Goal: Task Accomplishment & Management: Manage account settings

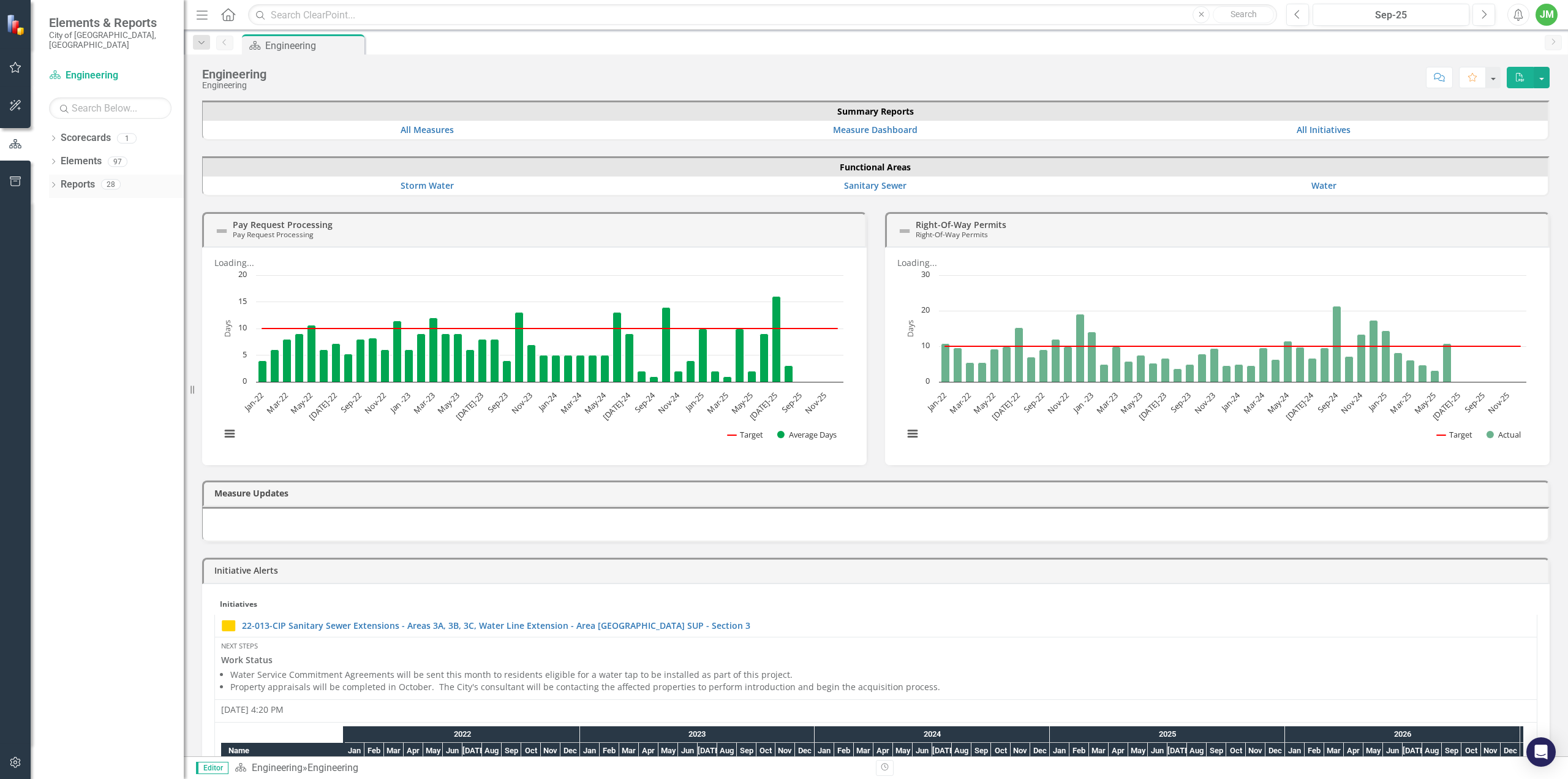
click at [58, 183] on icon "Dropdown" at bounding box center [53, 186] width 9 height 7
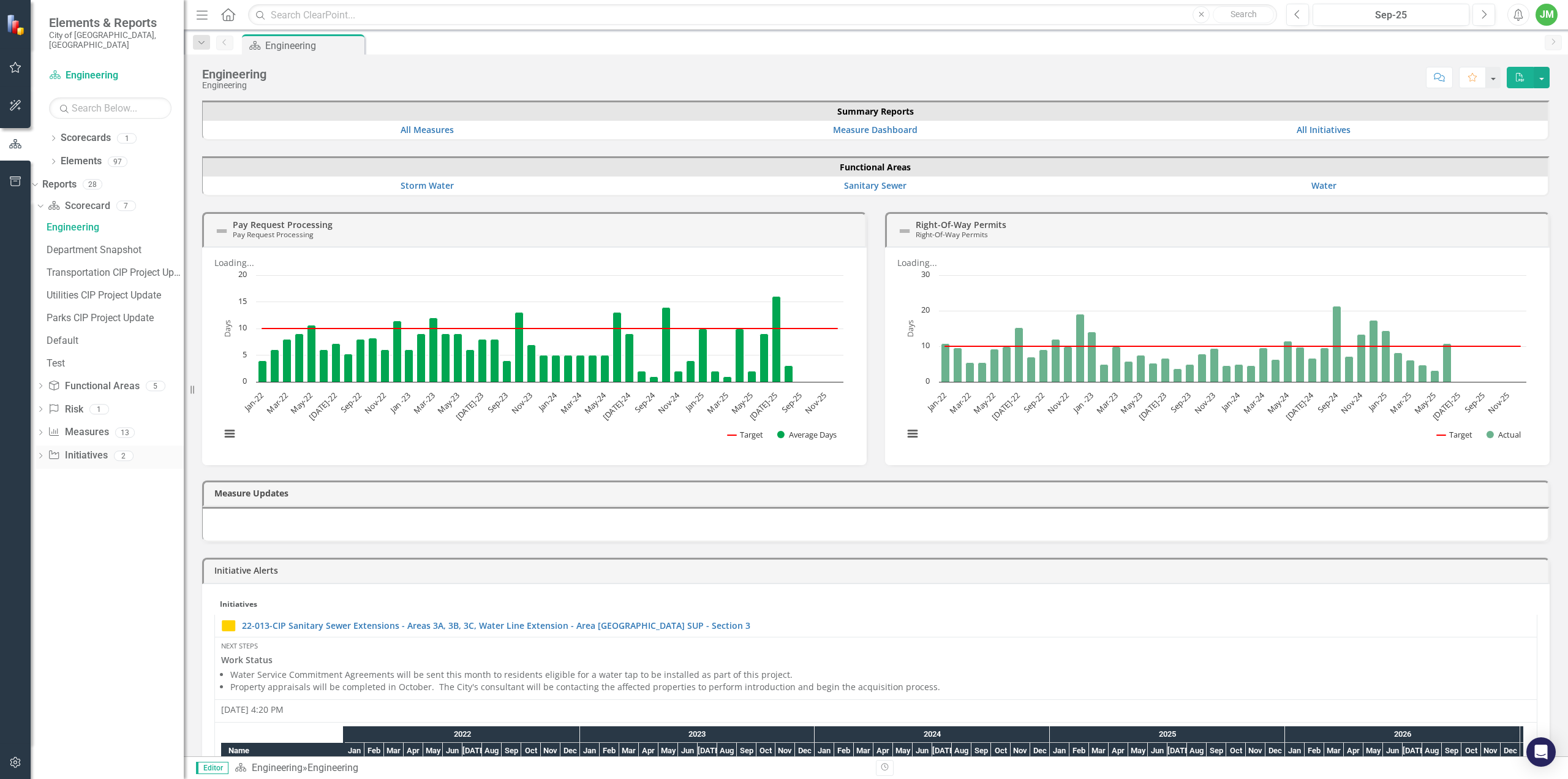
click at [45, 454] on icon "Dropdown" at bounding box center [40, 457] width 9 height 7
drag, startPoint x: 100, startPoint y: 327, endPoint x: 109, endPoint y: 317, distance: 13.5
click at [100, 337] on div "Project Status Report" at bounding box center [115, 342] width 137 height 11
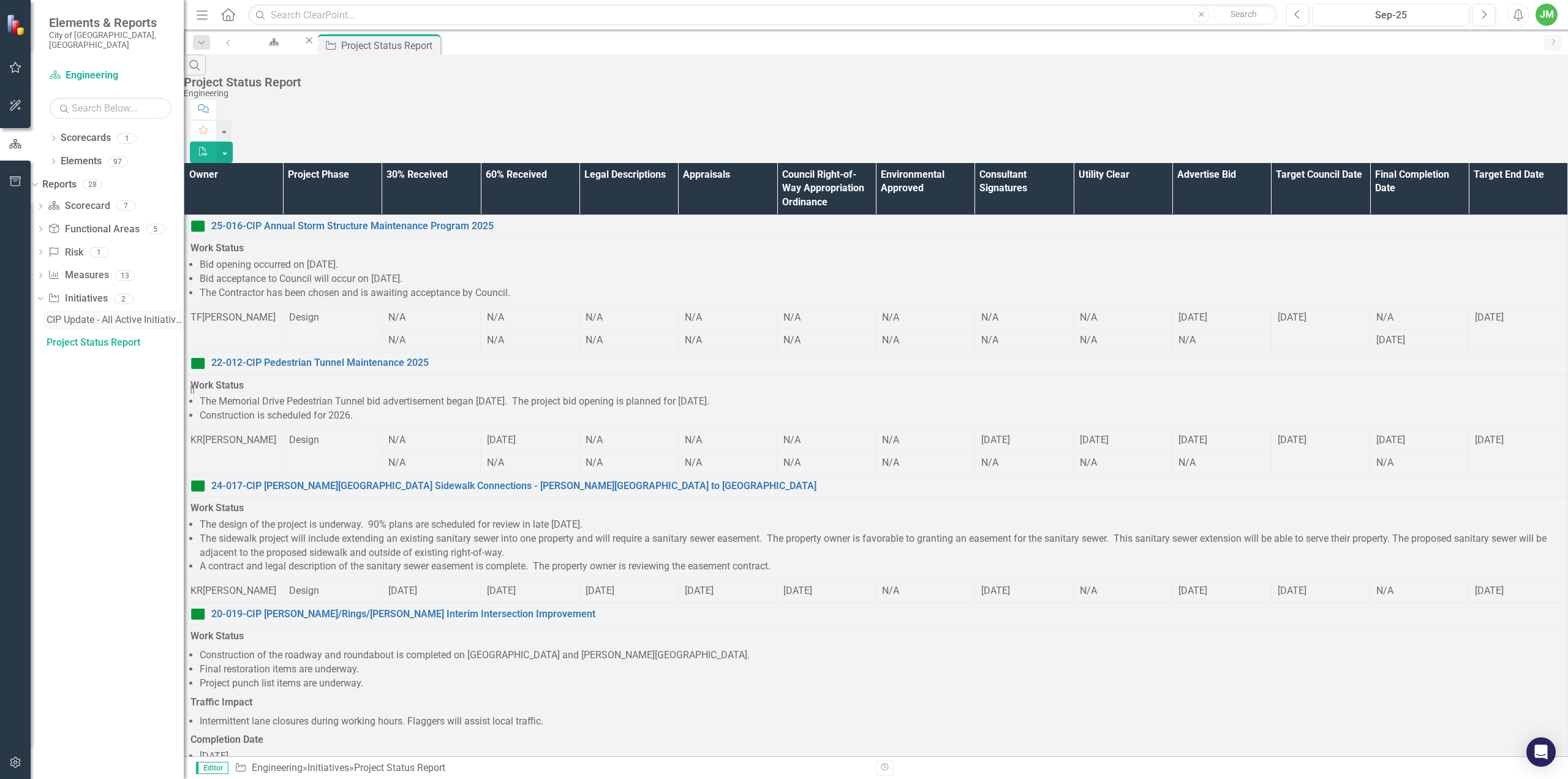
click at [146, 314] on div "CIP Update - All Active Initiatives" at bounding box center [115, 319] width 137 height 11
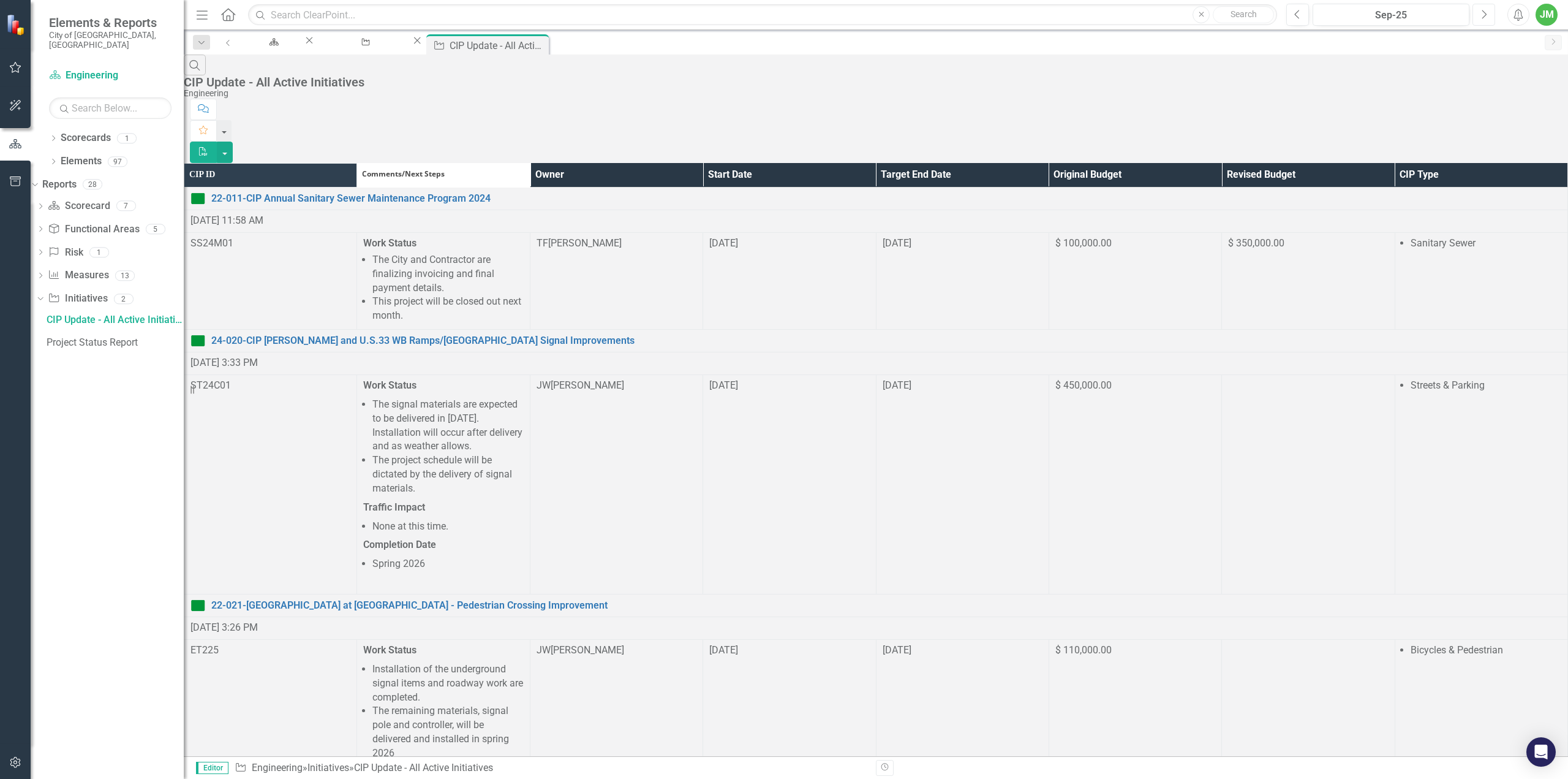
click at [1481, 12] on icon "Next" at bounding box center [1484, 14] width 7 height 11
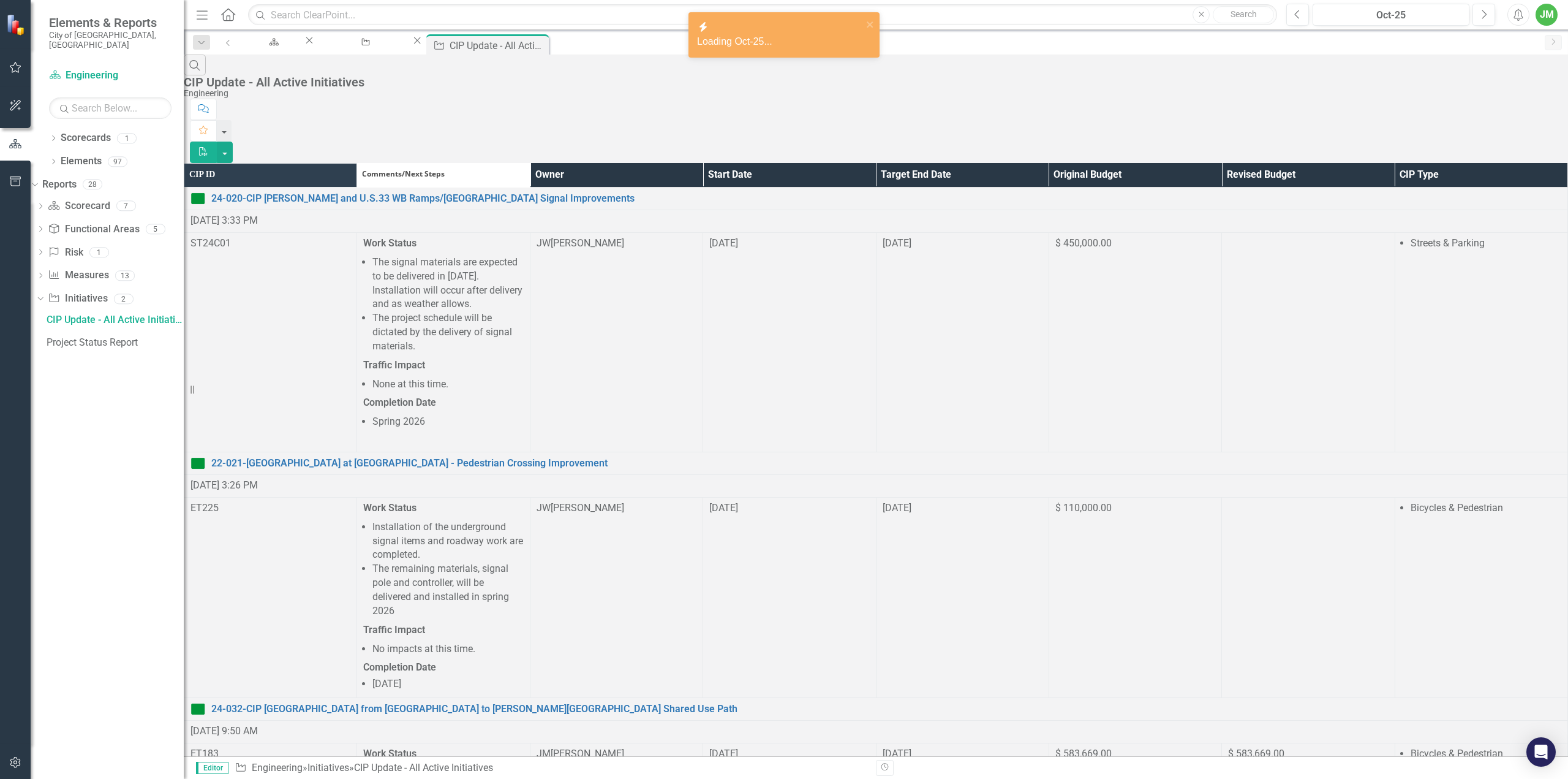
click at [700, 163] on th "Owner" at bounding box center [616, 175] width 173 height 24
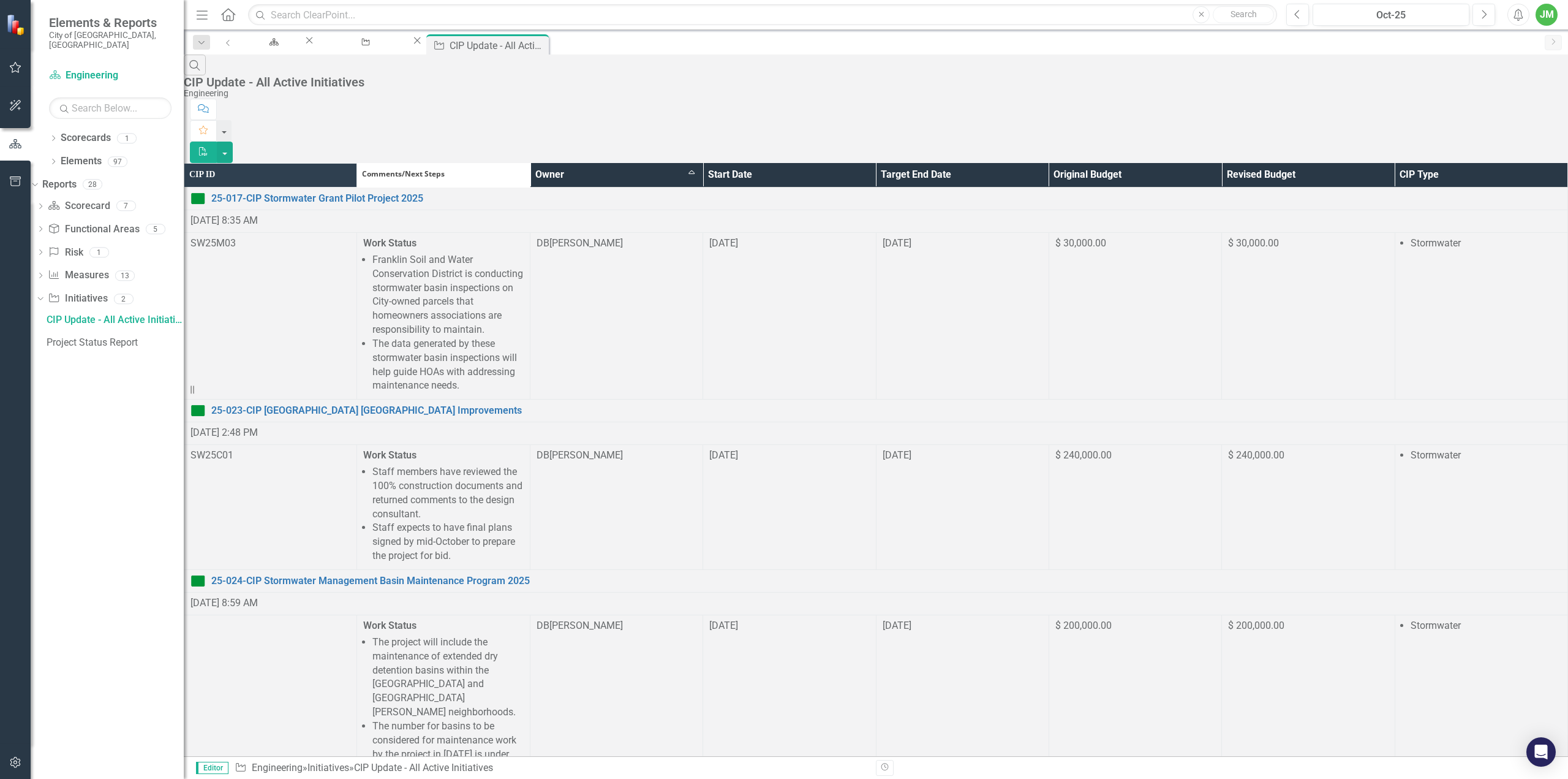
scroll to position [858, 0]
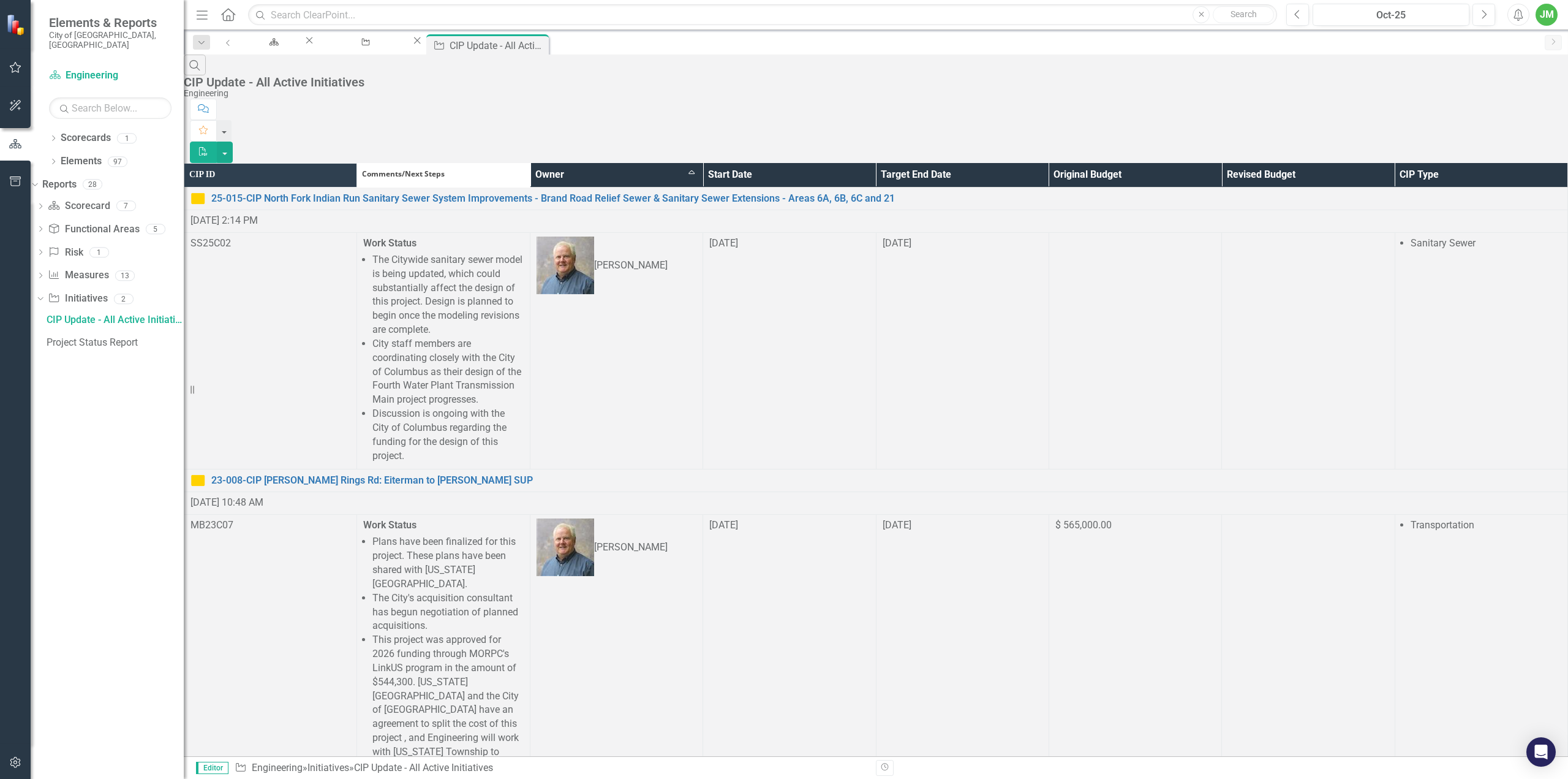
scroll to position [780, 0]
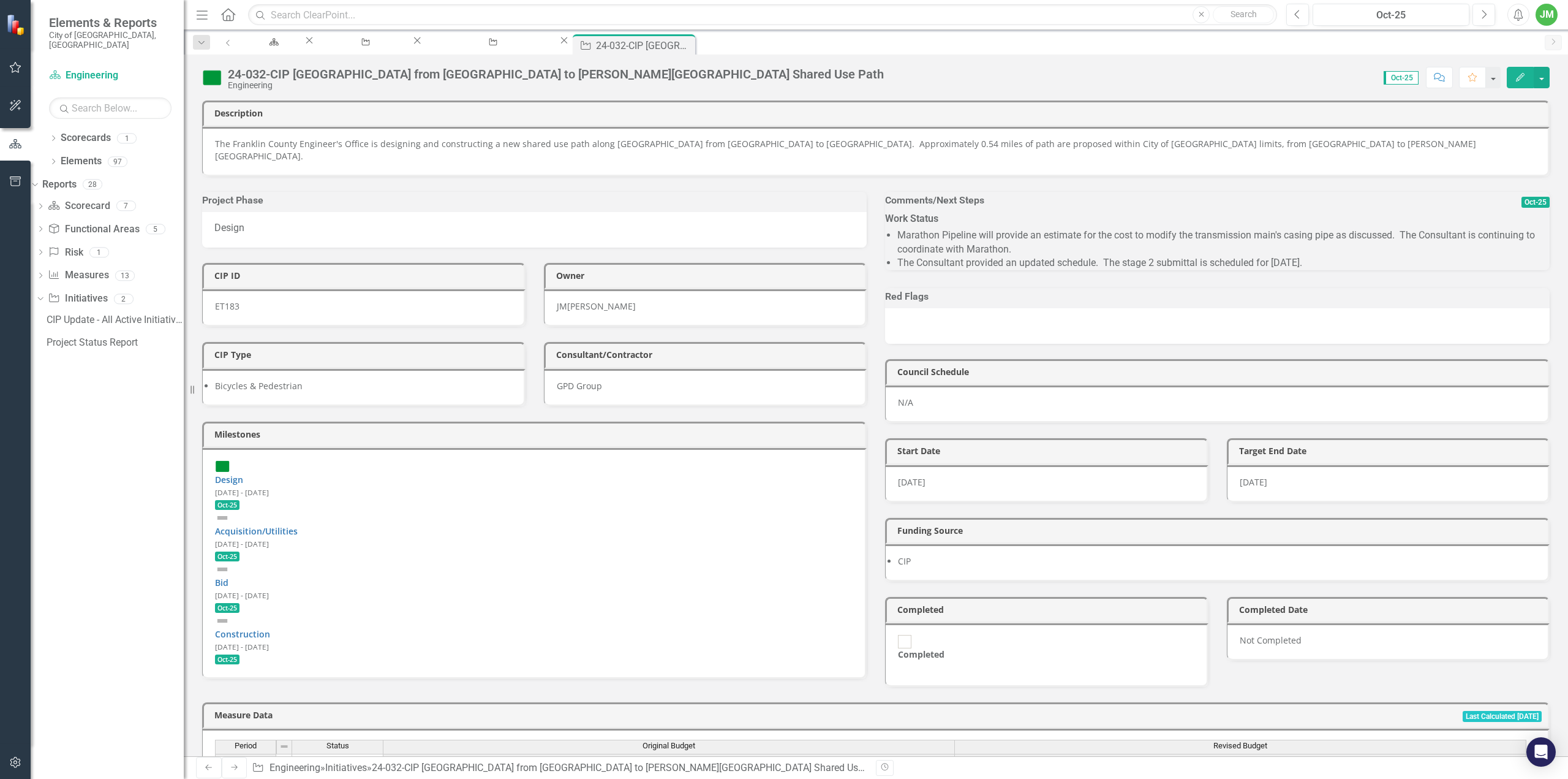
click at [1109, 252] on li "Marathon Pipeline will provide an estimate for the cost to modify the transmiss…" at bounding box center [1223, 242] width 652 height 28
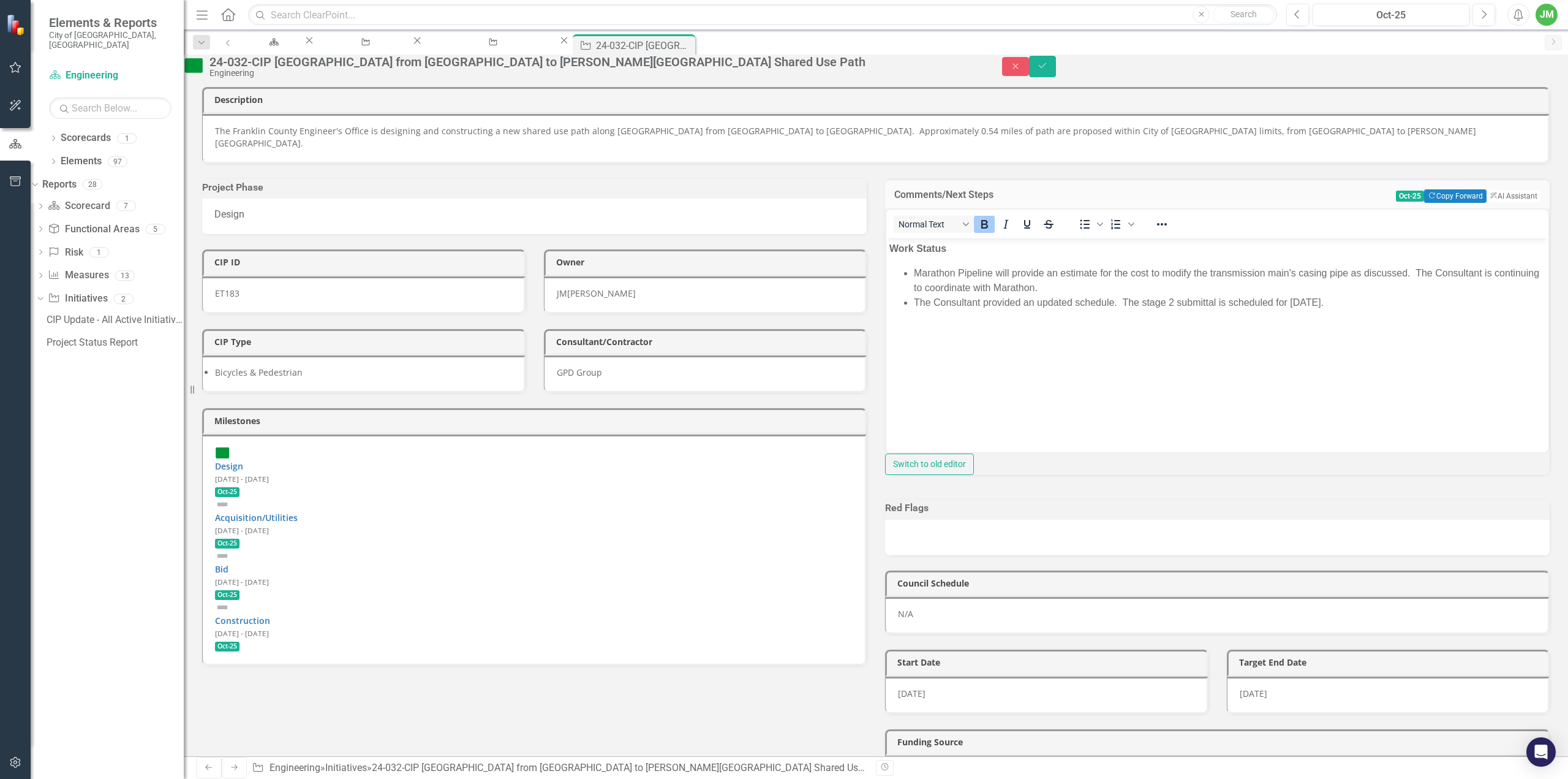
click at [1010, 302] on li "The Consultant provided an updated schedule. The stage 2 submittal is scheduled…" at bounding box center [1229, 302] width 632 height 14
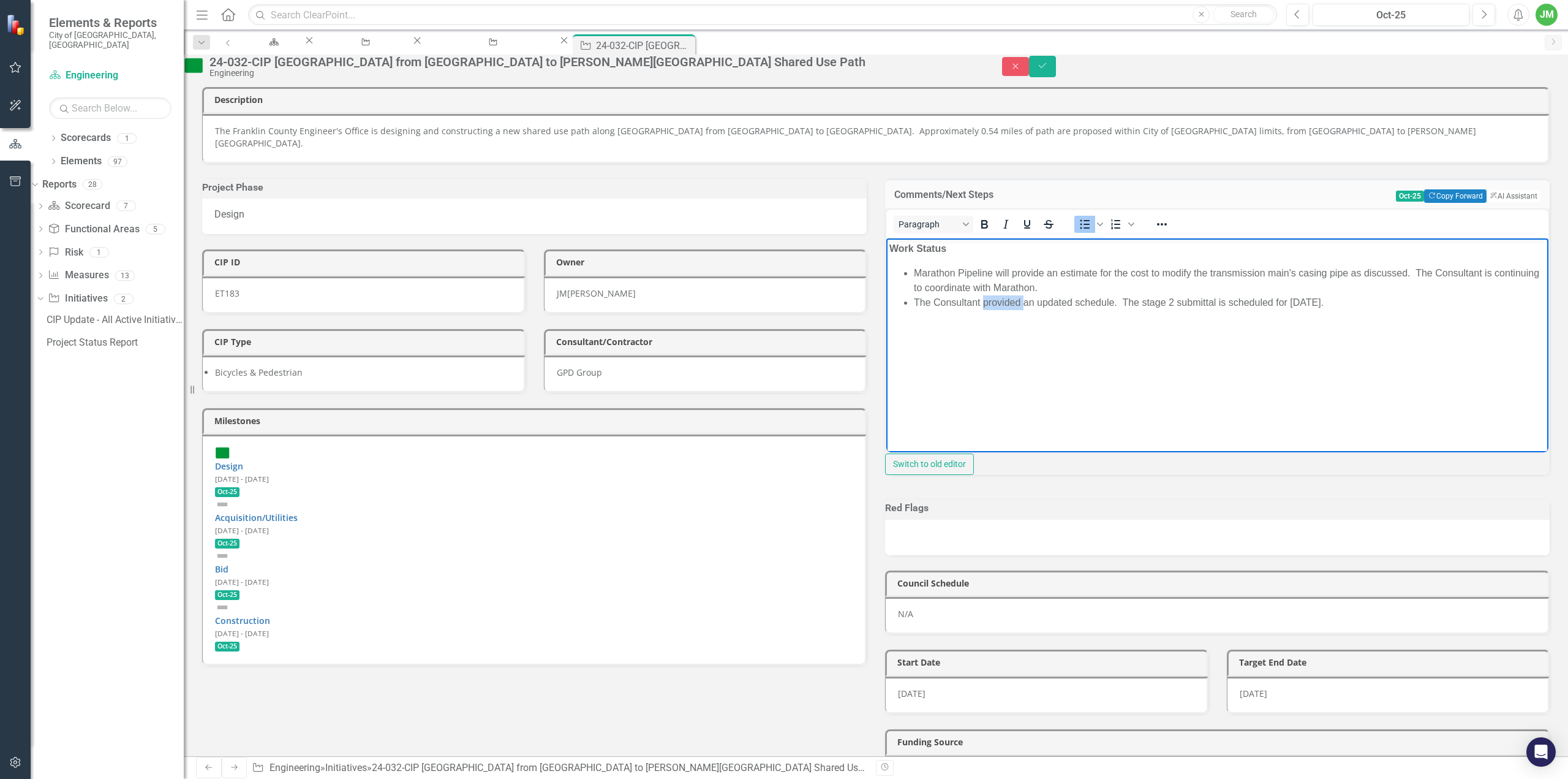
click at [1010, 302] on li "The Consultant provided an updated schedule. The stage 2 submittal is scheduled…" at bounding box center [1229, 302] width 632 height 14
copy li "The Consultant provided an updated schedule. The stage 2 submittal is scheduled…"
click at [912, 270] on ul "Marathon Pipeline will provide an estimate for the cost to modify the transmiss…" at bounding box center [1217, 287] width 656 height 44
click at [923, 319] on li "Rich Text Area. Press ALT-0 for help." at bounding box center [1229, 317] width 632 height 14
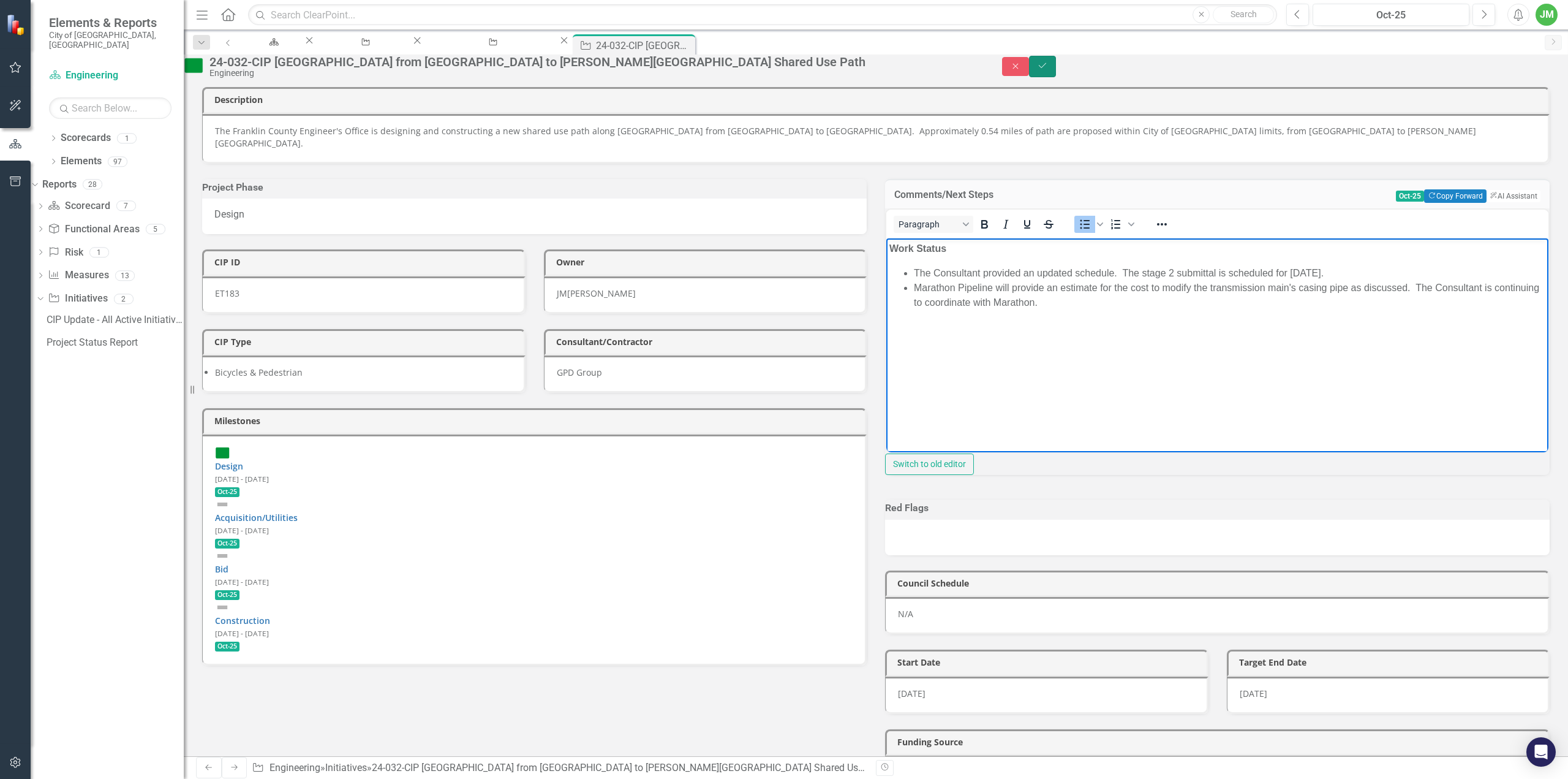
click at [1056, 77] on button "Save" at bounding box center [1042, 66] width 27 height 22
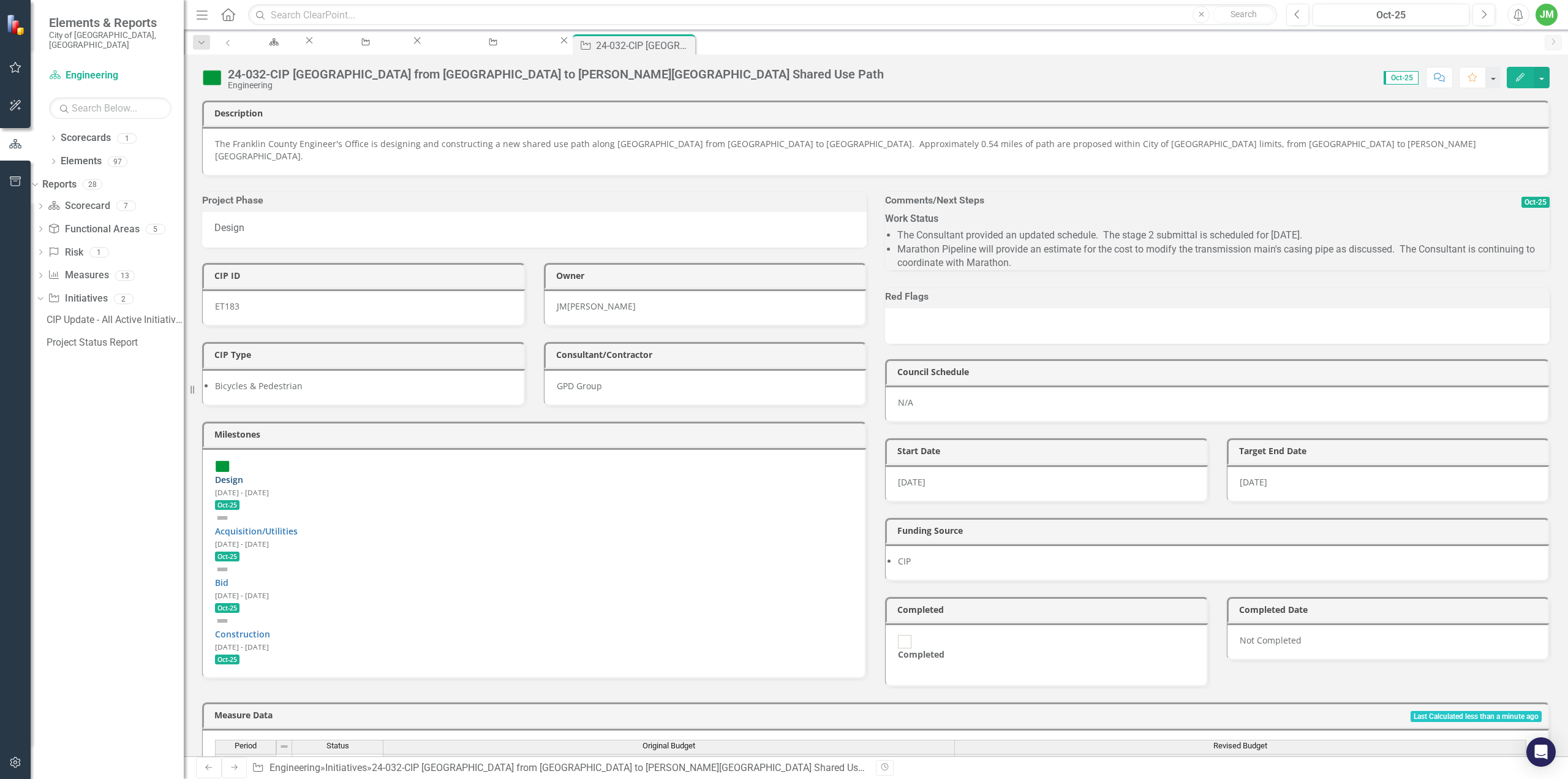
click at [243, 473] on link "Design" at bounding box center [229, 479] width 28 height 12
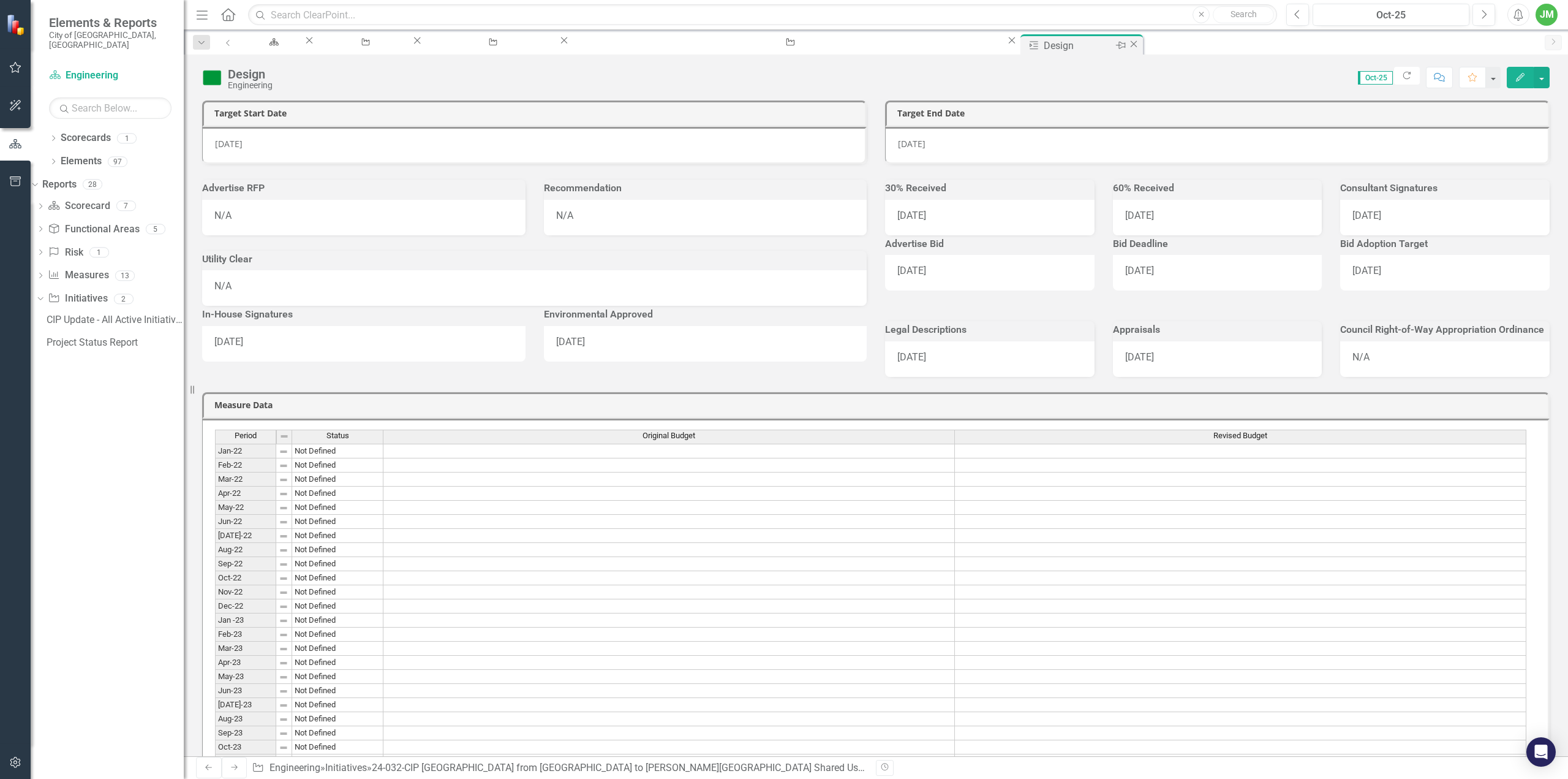
click at [1128, 47] on icon "Close" at bounding box center [1133, 44] width 12 height 10
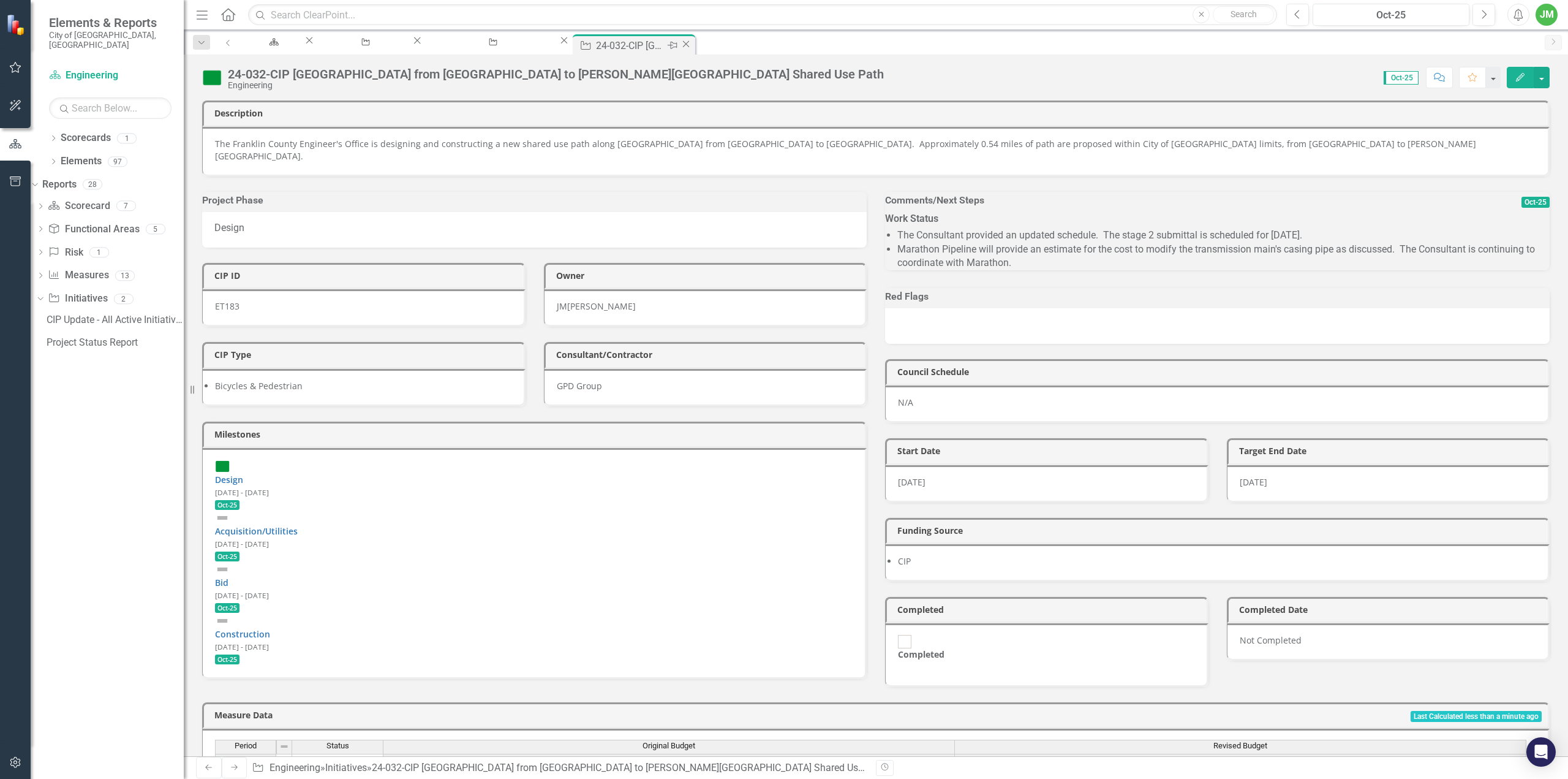
click at [689, 45] on icon at bounding box center [686, 44] width 7 height 7
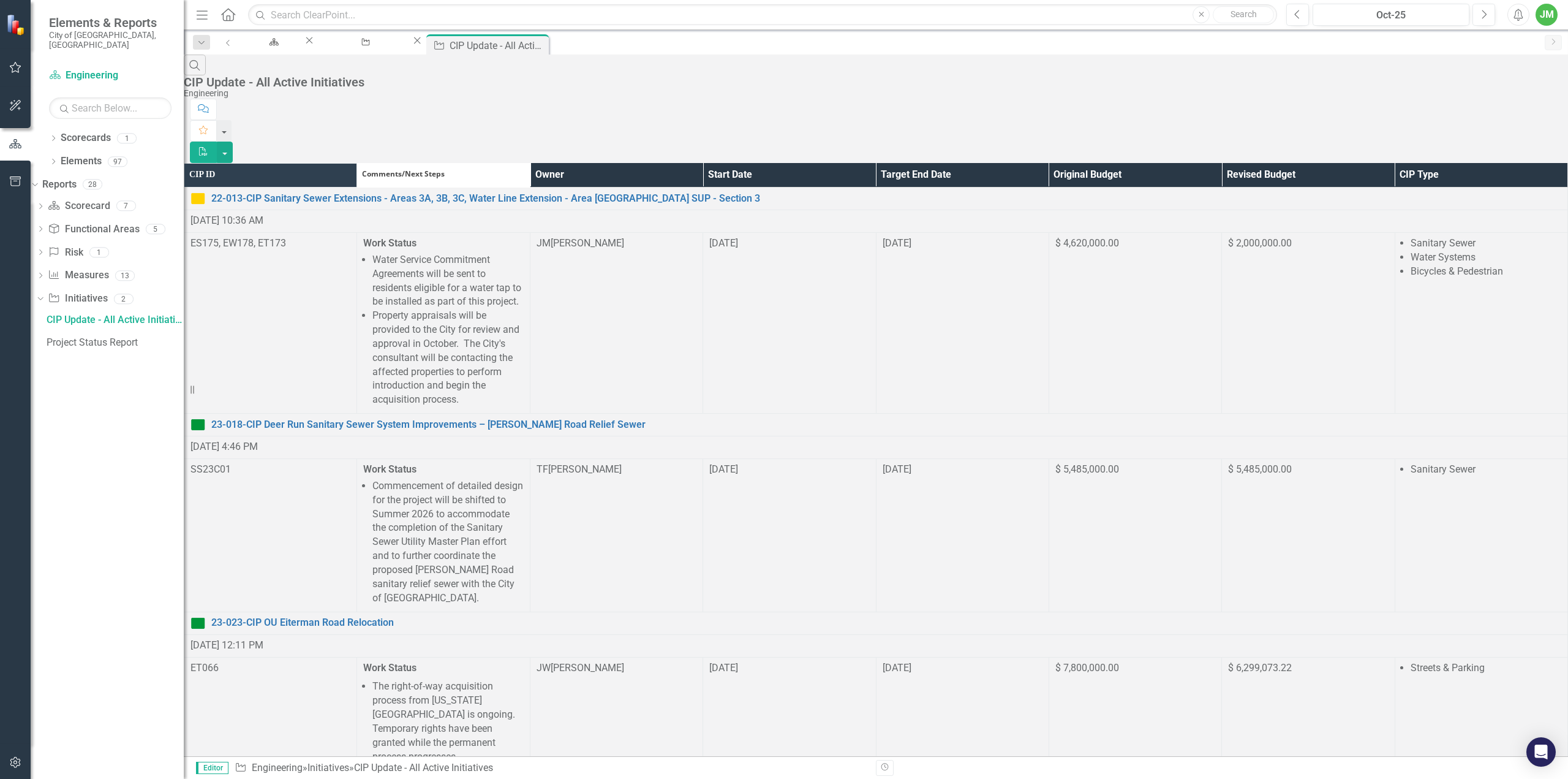
click at [703, 163] on th "Owner" at bounding box center [616, 175] width 173 height 24
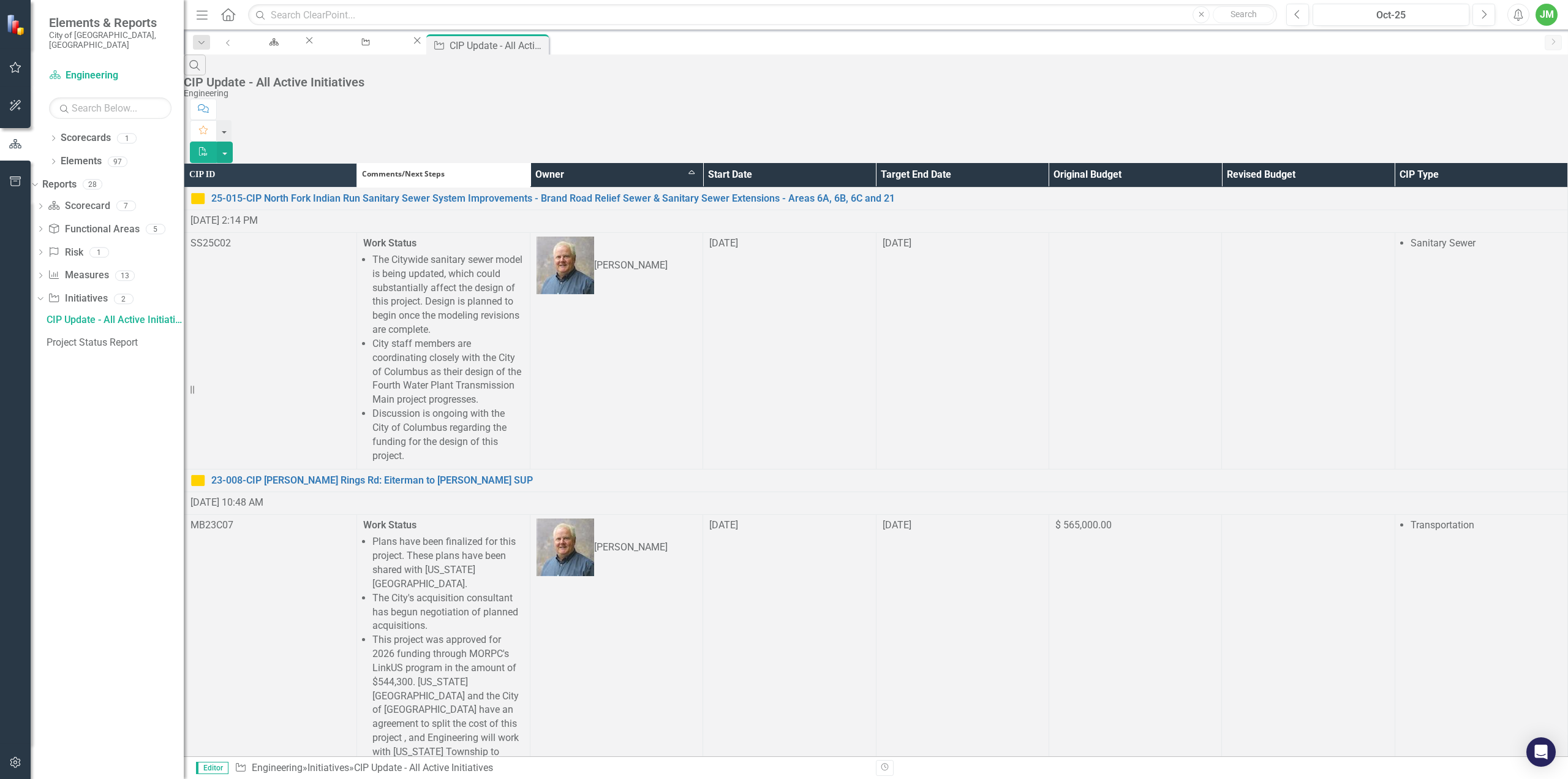
scroll to position [902, 0]
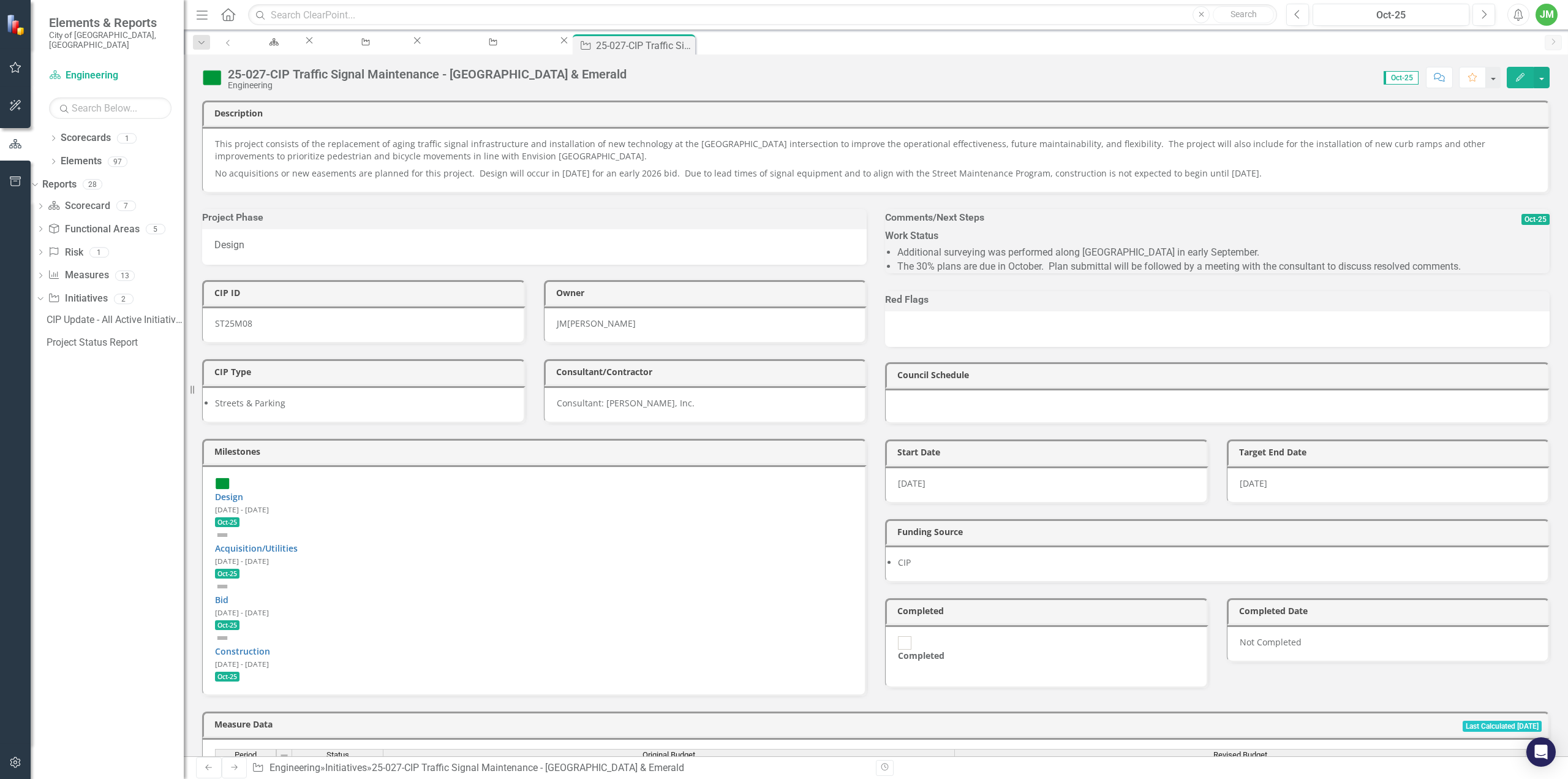
click at [1156, 274] on li "The 30% plans are due in October. Plan submittal will be followed by a meeting …" at bounding box center [1223, 267] width 652 height 14
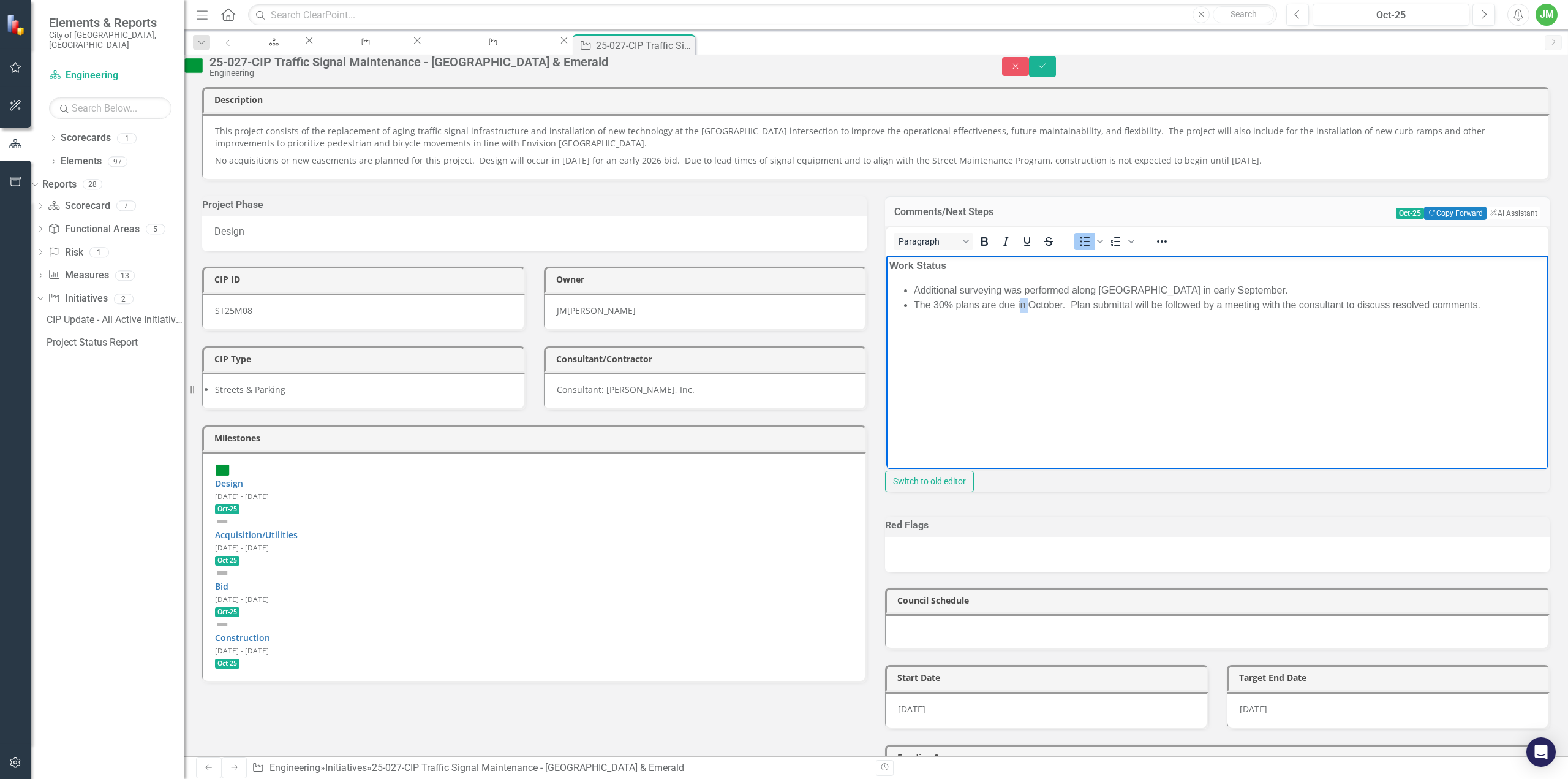
drag, startPoint x: 1019, startPoint y: 307, endPoint x: 1028, endPoint y: 306, distance: 9.1
click at [1028, 306] on li "The 30% plans are due in October. Plan submittal will be followed by a meeting …" at bounding box center [1229, 305] width 632 height 14
click at [1085, 288] on li "Additional surveying was performed along [GEOGRAPHIC_DATA] in early September." at bounding box center [1229, 290] width 632 height 14
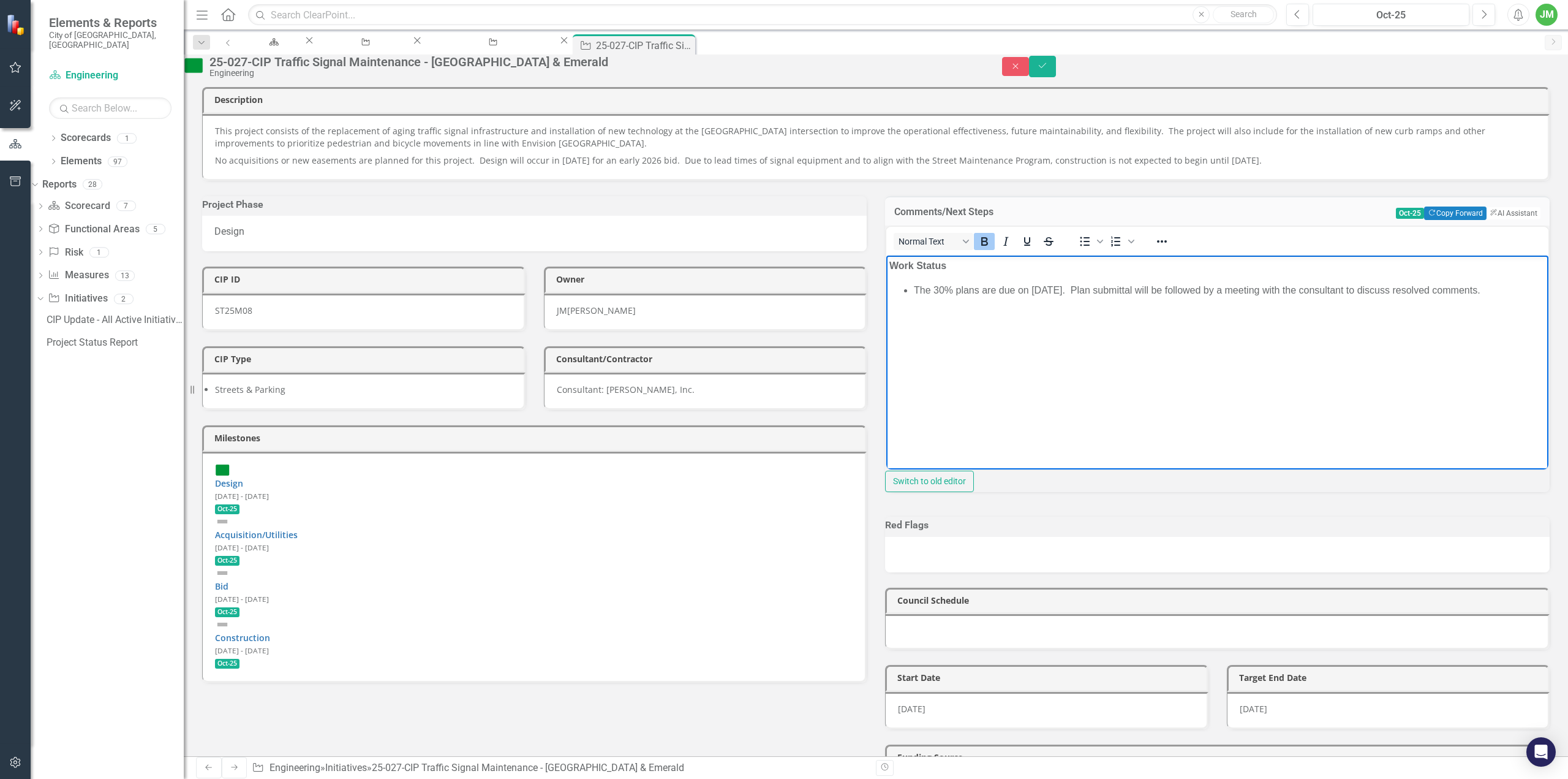
click at [1505, 293] on li "The 30% plans are due on [DATE]. Plan submittal will be followed by a meeting w…" at bounding box center [1229, 290] width 632 height 14
click at [917, 308] on li "Plans are currently scheduled to be finalized in early 2026" at bounding box center [1229, 305] width 632 height 14
click at [1219, 301] on li "Design plans are currently scheduled to be finalized in early 2026" at bounding box center [1229, 305] width 632 height 14
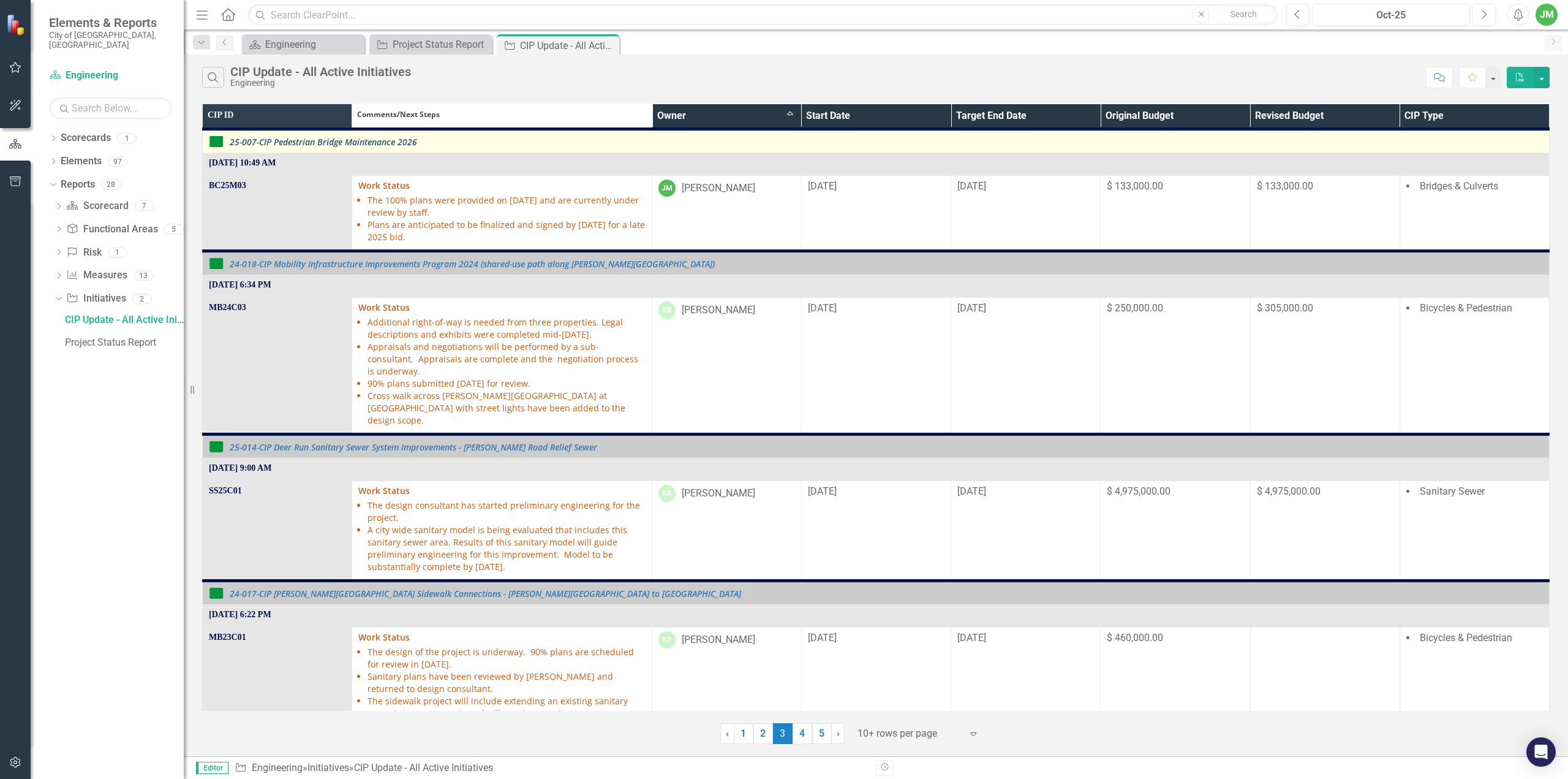
click at [413, 142] on link "25-007-CIP Pedestrian Bridge Maintenance 2026" at bounding box center [886, 142] width 1313 height 9
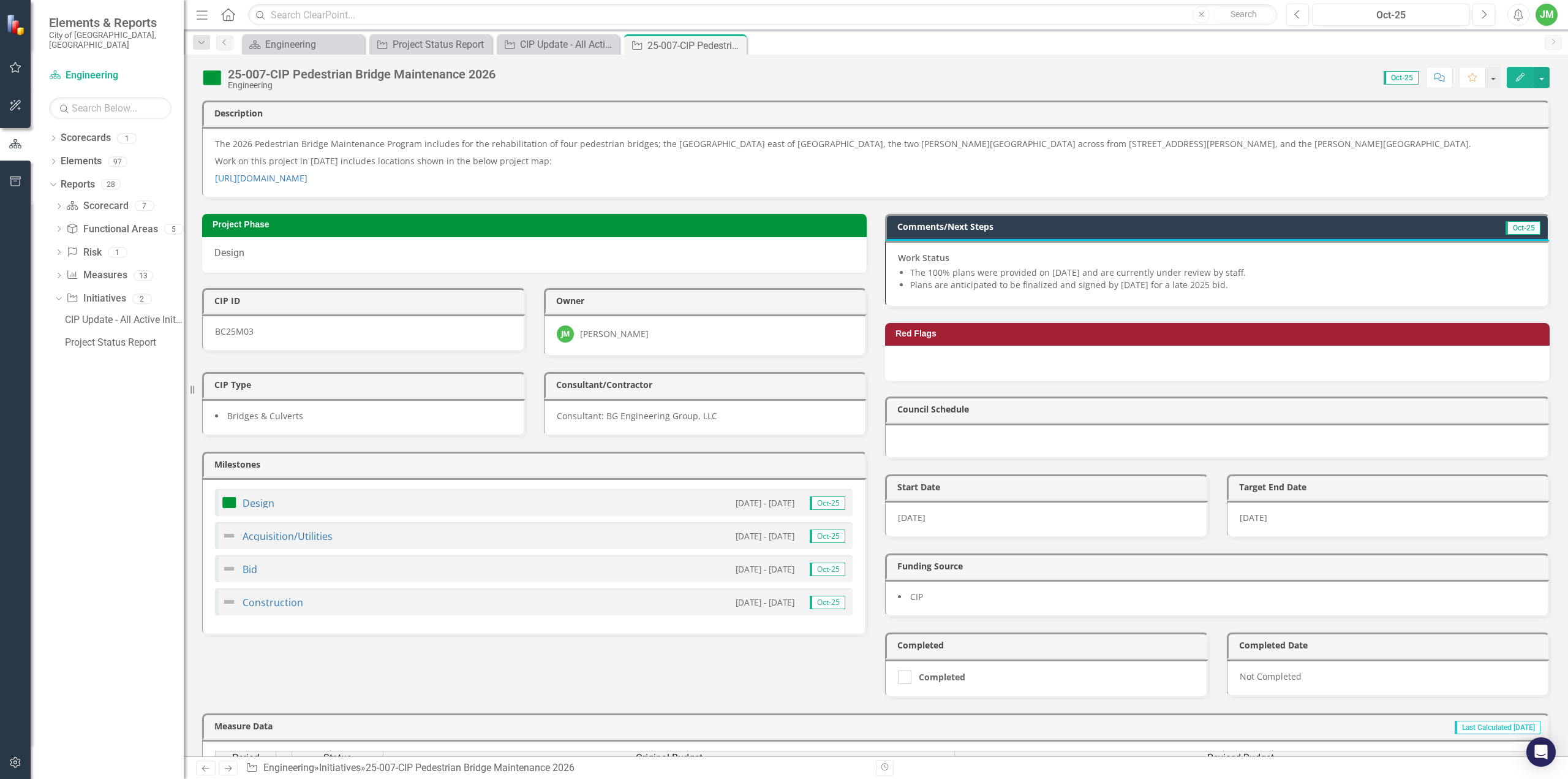
click at [1279, 287] on span "Work Status The 100% plans were provided on September 24th and are currently un…" at bounding box center [1217, 273] width 637 height 42
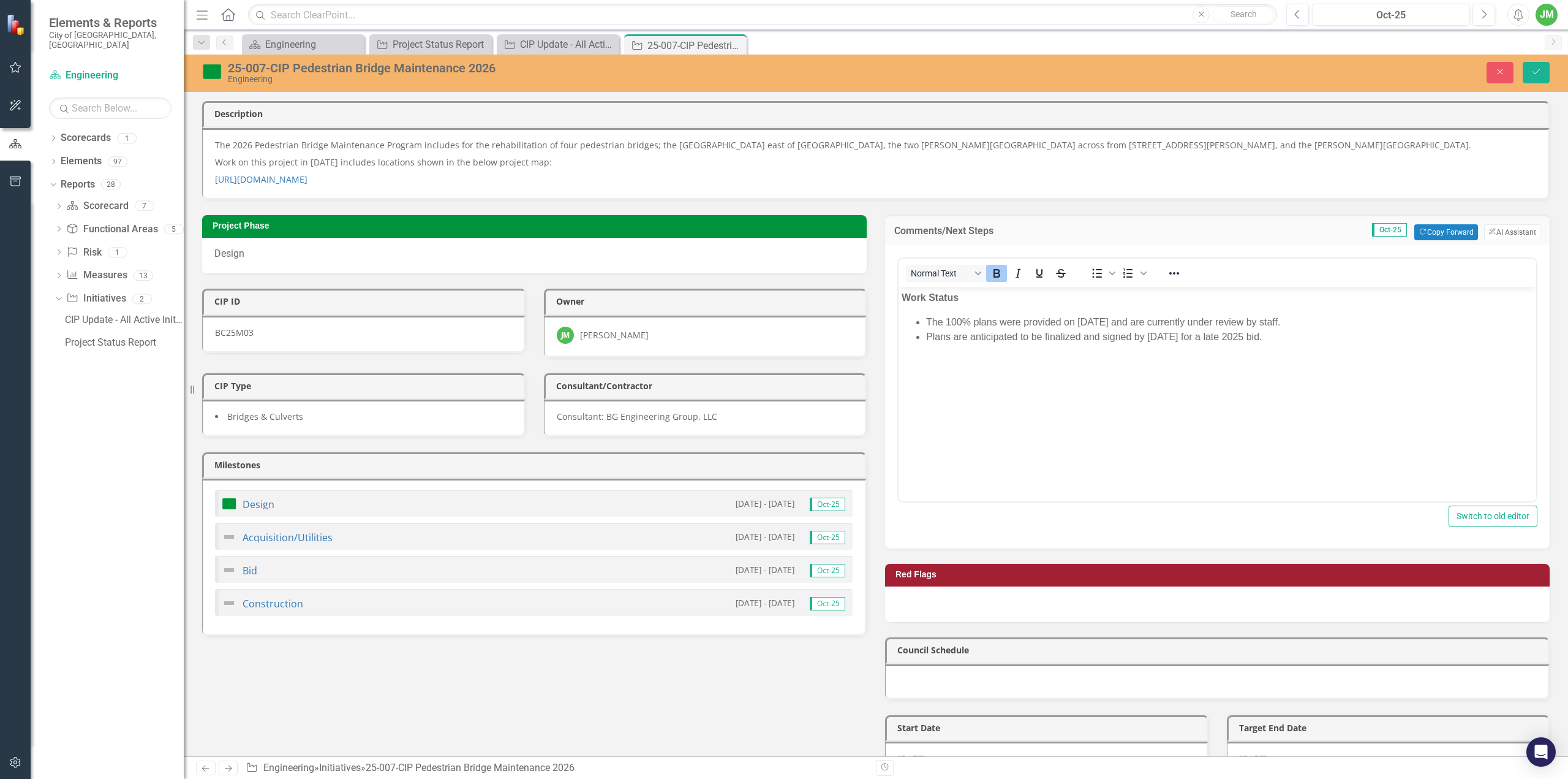
click at [1319, 332] on li "Plans are anticipated to be finalized and signed by [DATE] for a late 2025 bid." at bounding box center [1230, 336] width 607 height 14
click at [1541, 56] on div "25-007-CIP Pedestrian Bridge Maintenance 2026 Engineering Close Save" at bounding box center [876, 73] width 1384 height 37
click at [1531, 78] on button "Save" at bounding box center [1536, 73] width 27 height 22
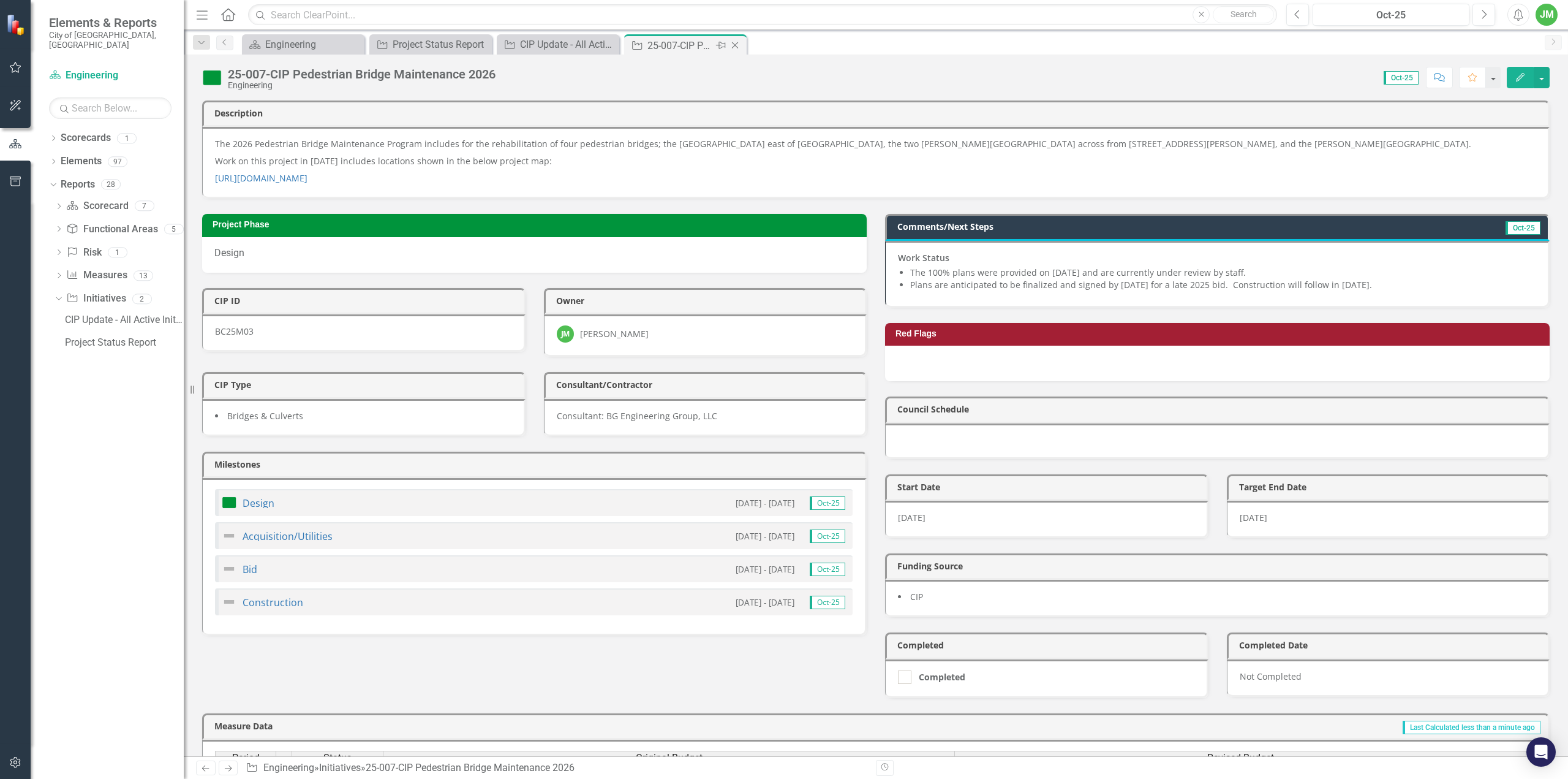
click at [735, 41] on icon "Close" at bounding box center [735, 45] width 12 height 10
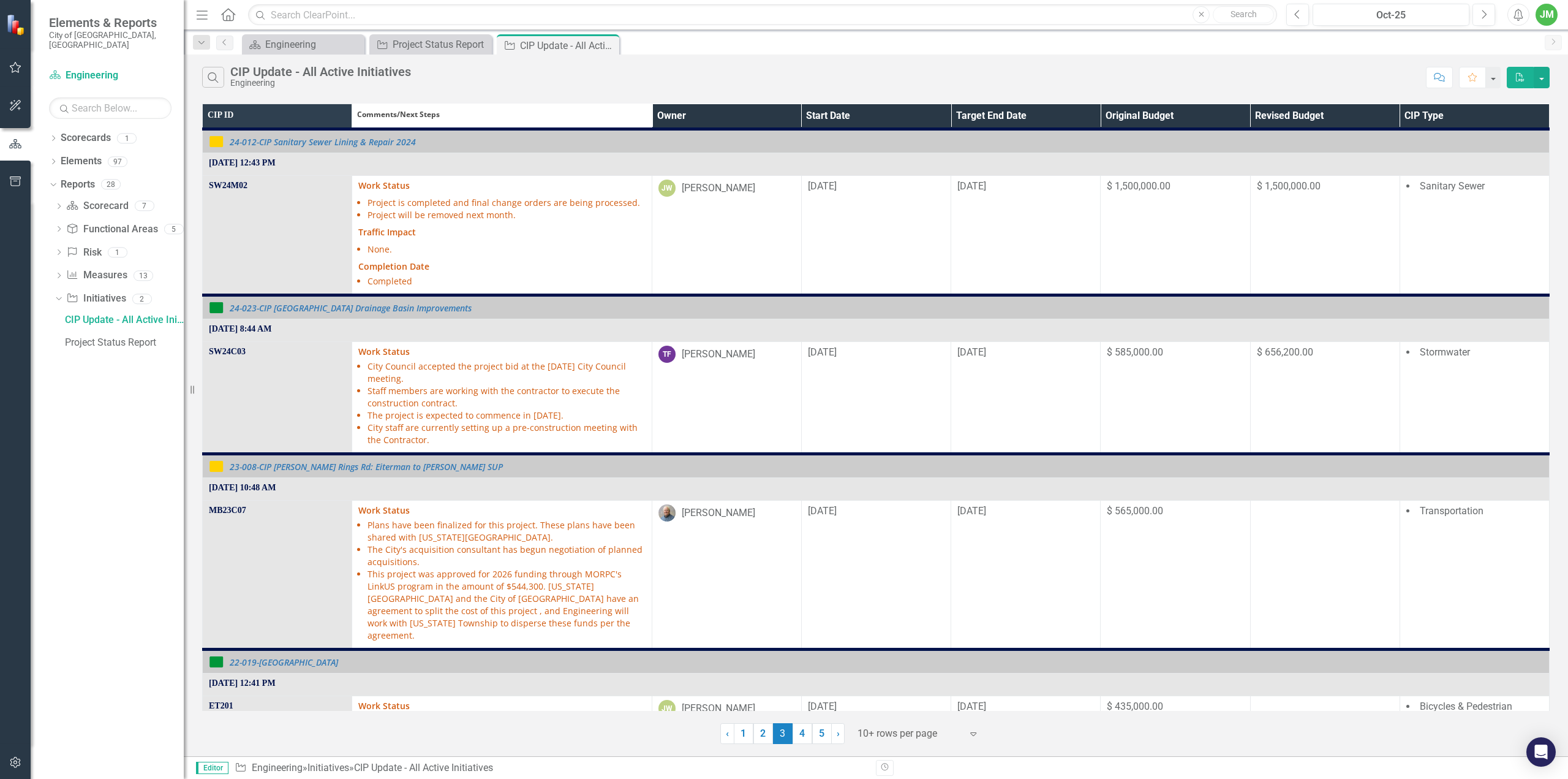
click at [713, 123] on th "Owner" at bounding box center [726, 117] width 149 height 25
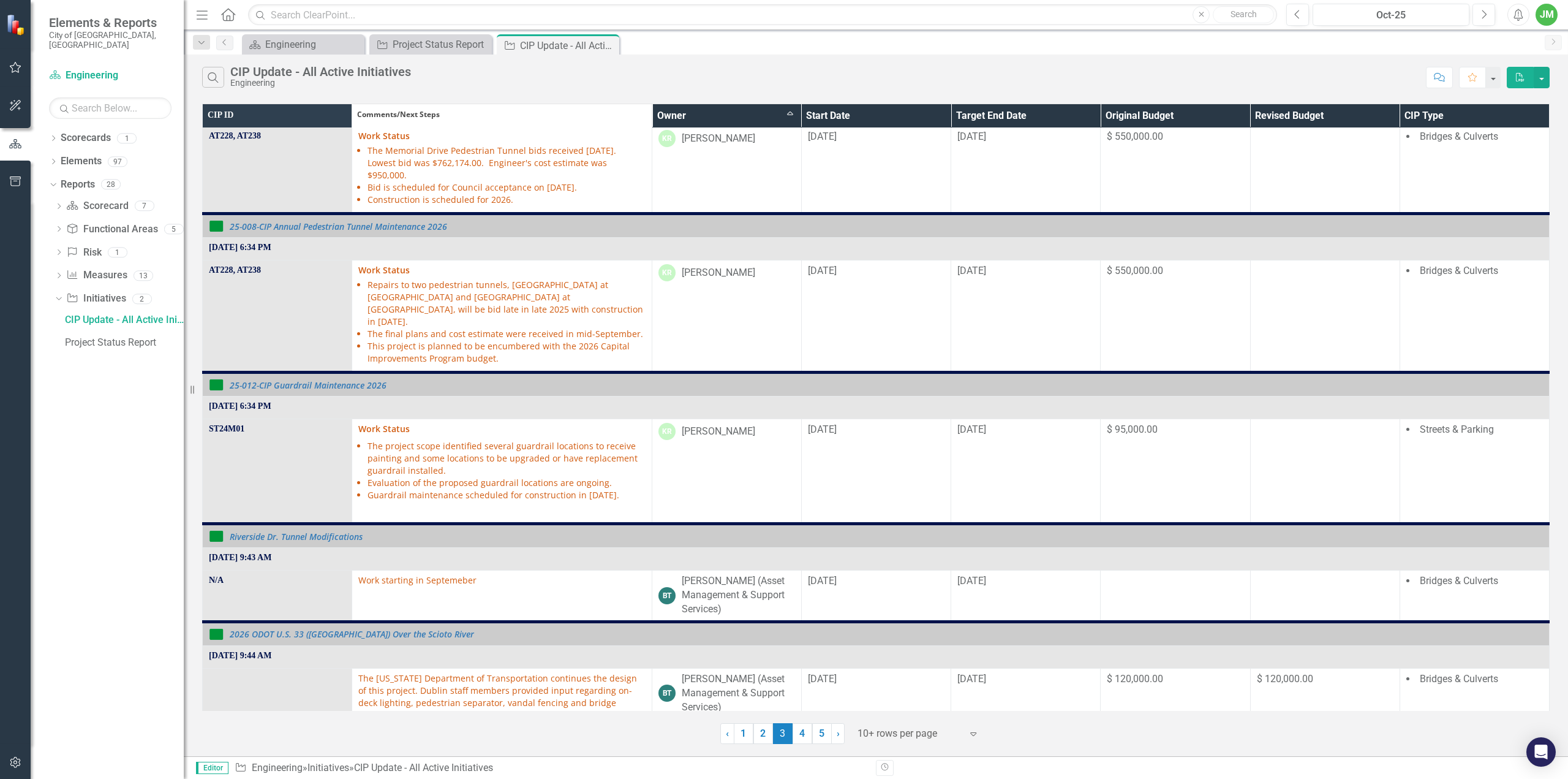
scroll to position [791, 0]
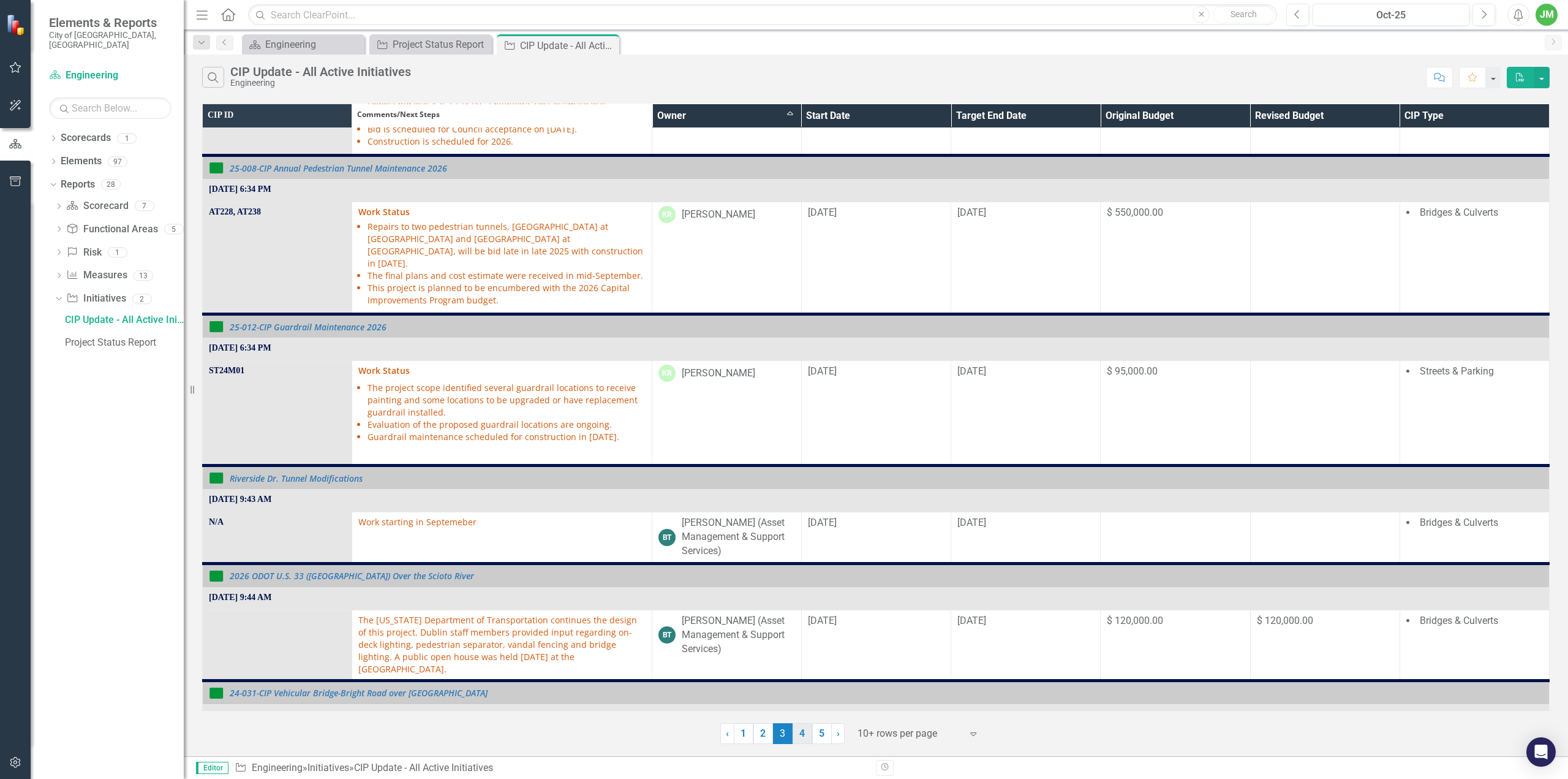
click at [806, 733] on link "4" at bounding box center [802, 733] width 20 height 21
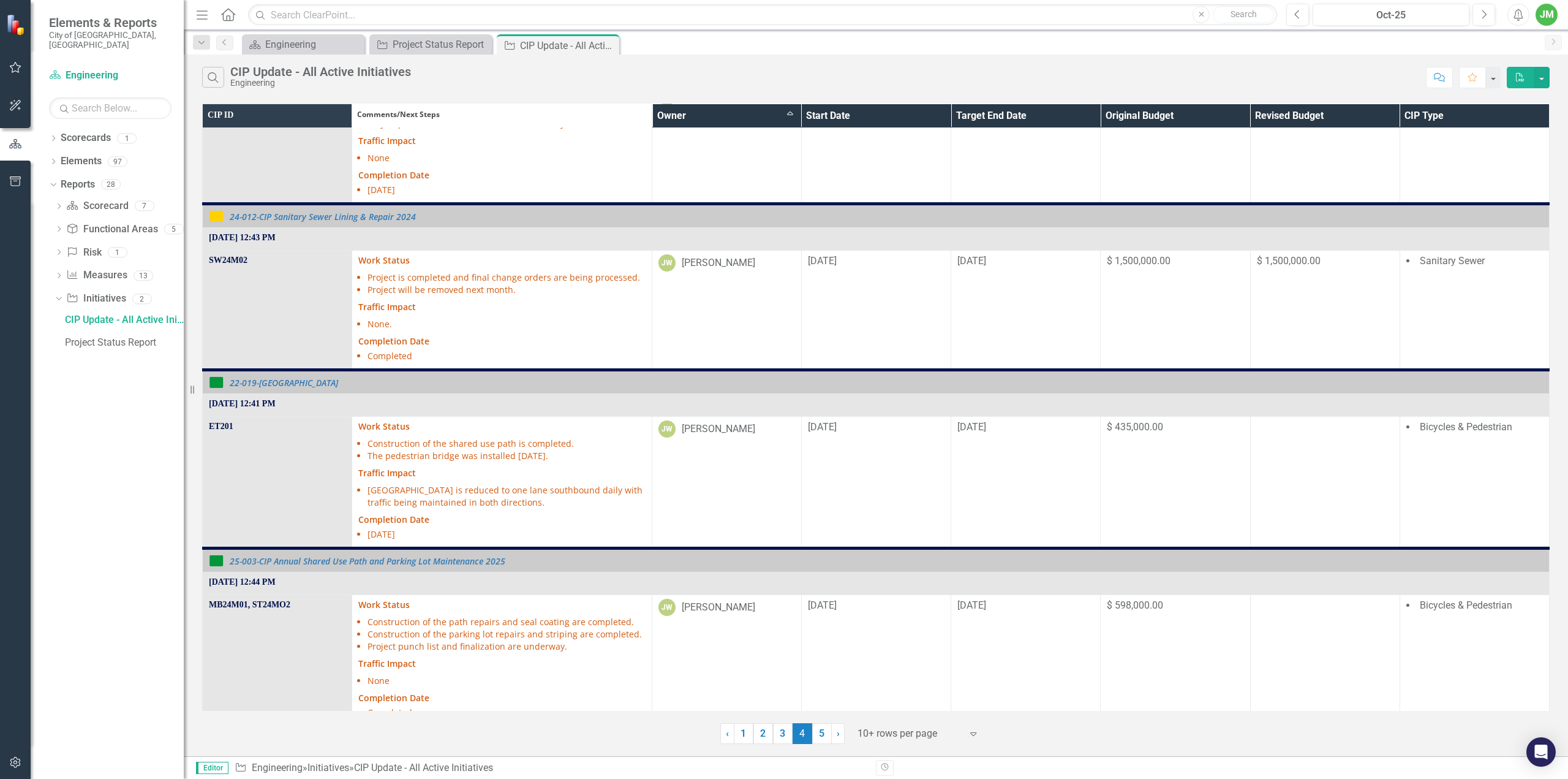
scroll to position [1113, 0]
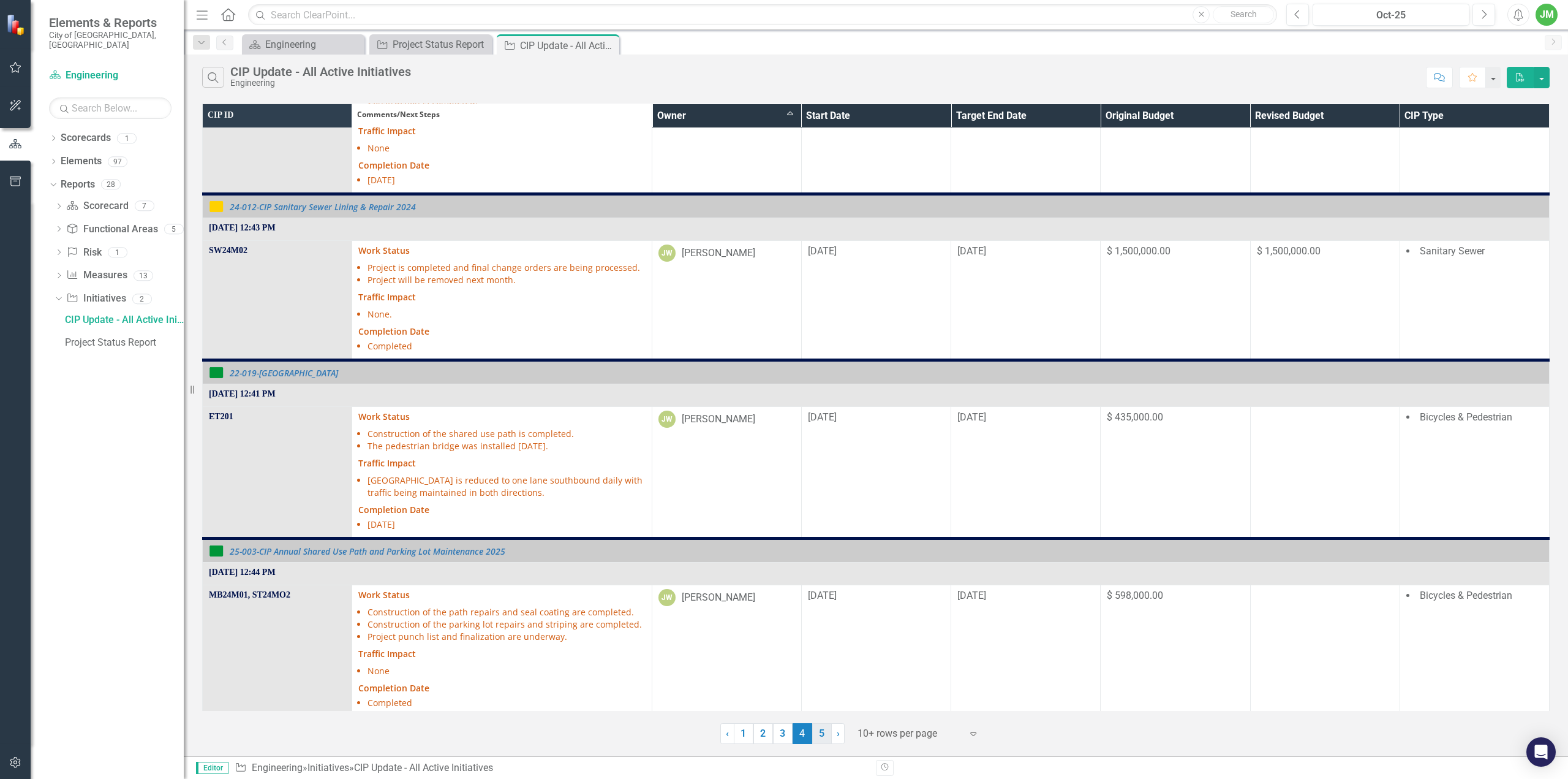
click at [821, 734] on link "5" at bounding box center [822, 733] width 20 height 21
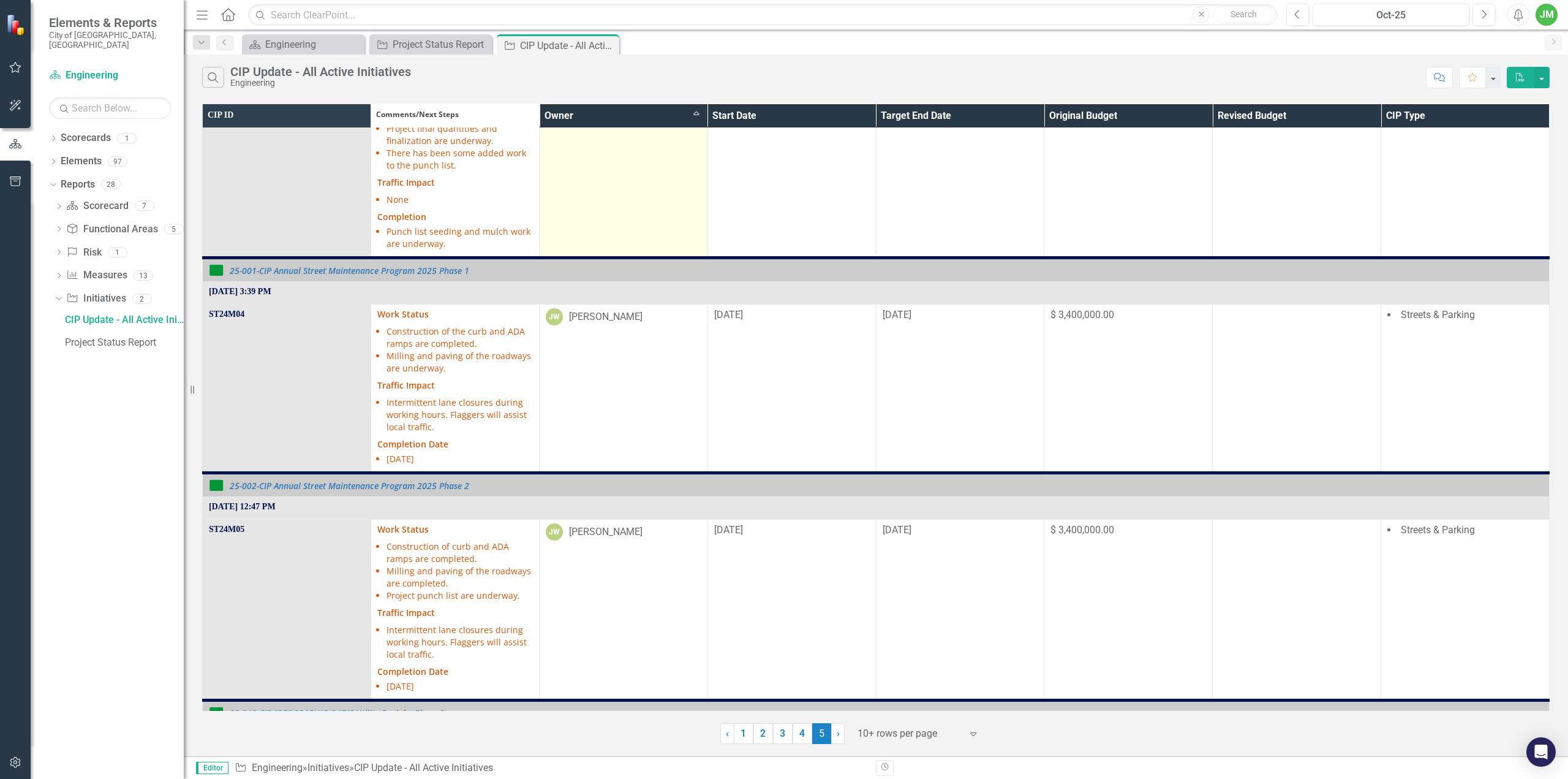
scroll to position [355, 0]
